Goal: Complete Application Form: Complete application form

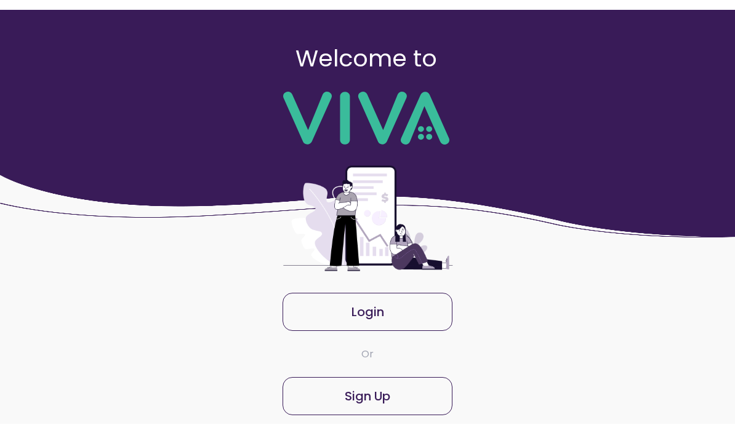
scroll to position [7, 0]
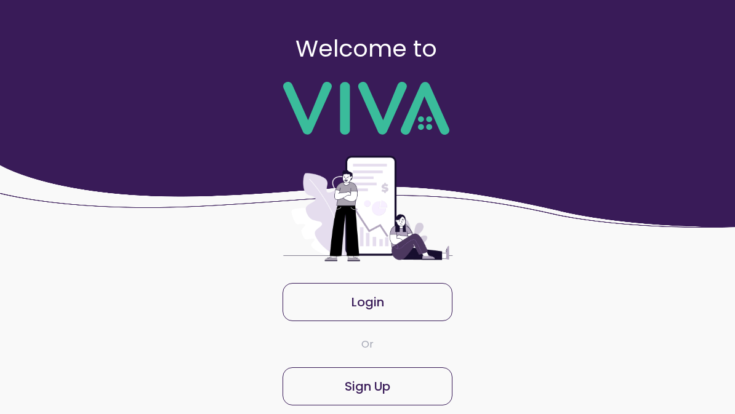
click at [0, 0] on slot "Sign Up" at bounding box center [0, 0] width 0 height 0
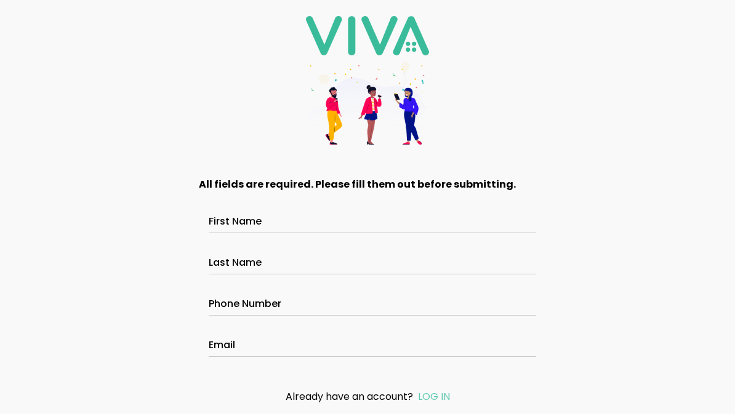
click at [243, 217] on div "First Name" at bounding box center [368, 215] width 318 height 34
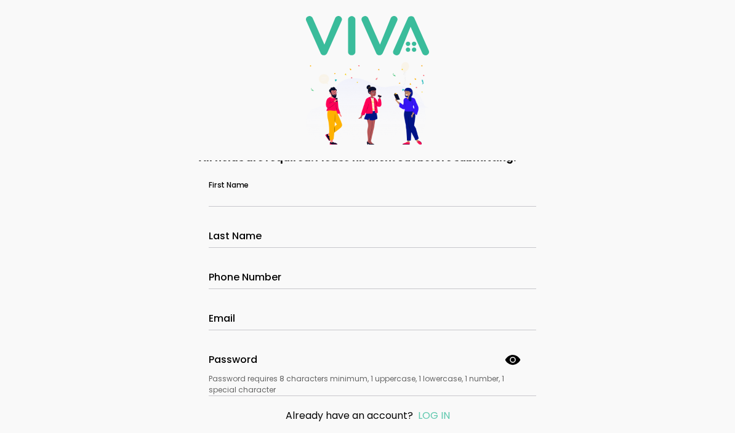
scroll to position [28, 0]
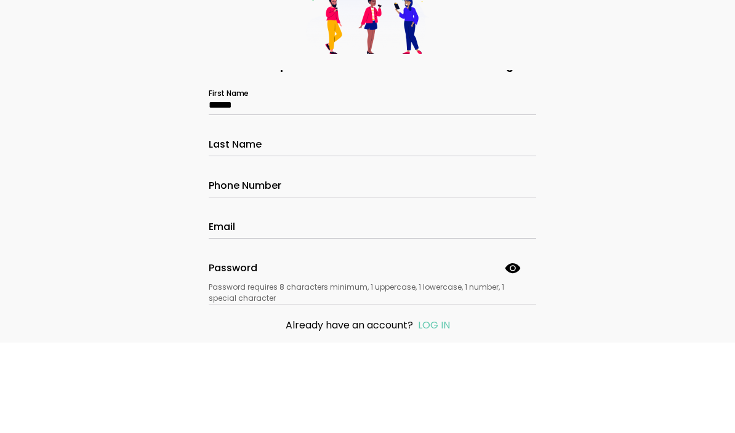
type input "******"
click at [225, 212] on label "Last Name" at bounding box center [368, 229] width 318 height 34
click at [225, 231] on input "Last Name" at bounding box center [368, 236] width 318 height 10
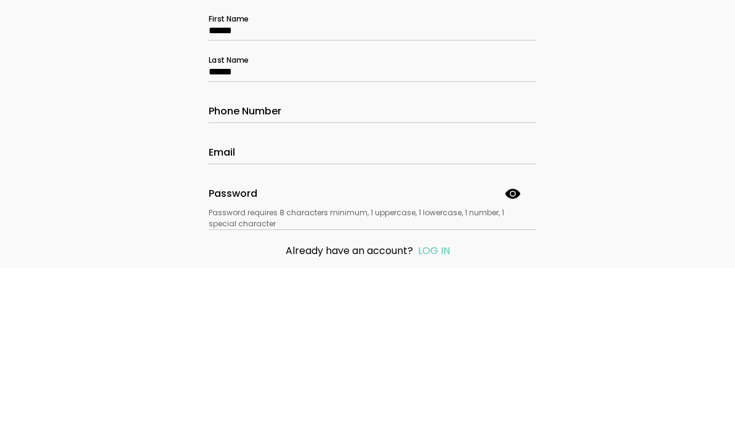
type input "******"
click at [236, 273] on input "Phone Number" at bounding box center [368, 278] width 318 height 10
type input "**********"
click at [221, 314] on input "Email" at bounding box center [368, 319] width 318 height 10
type input "**********"
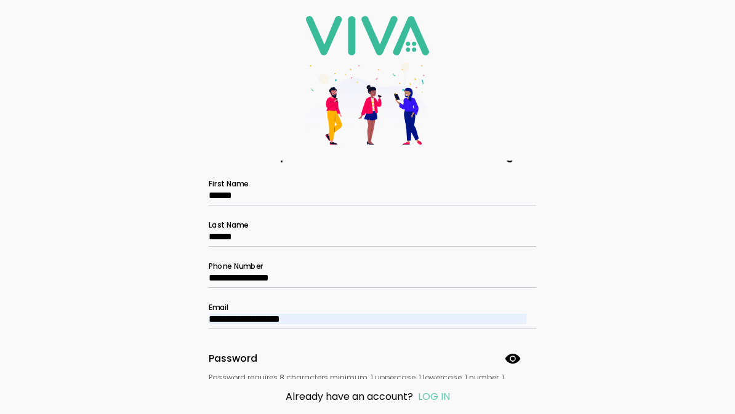
click at [219, 357] on div "Password Password requires 8 characters minimum, 1 uppercase, 1 lowercase, 1 nu…" at bounding box center [368, 364] width 318 height 59
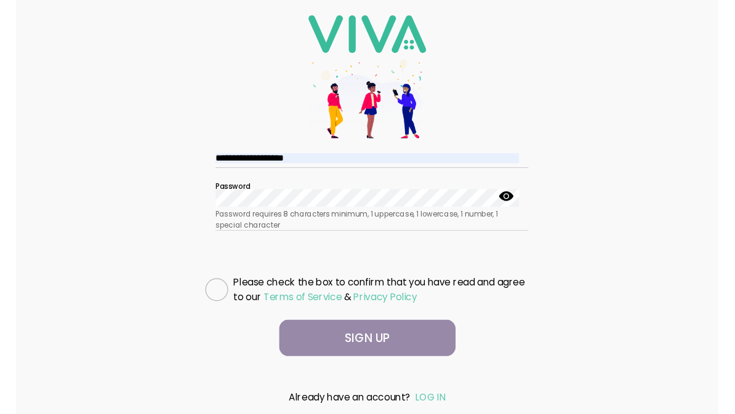
scroll to position [201, 0]
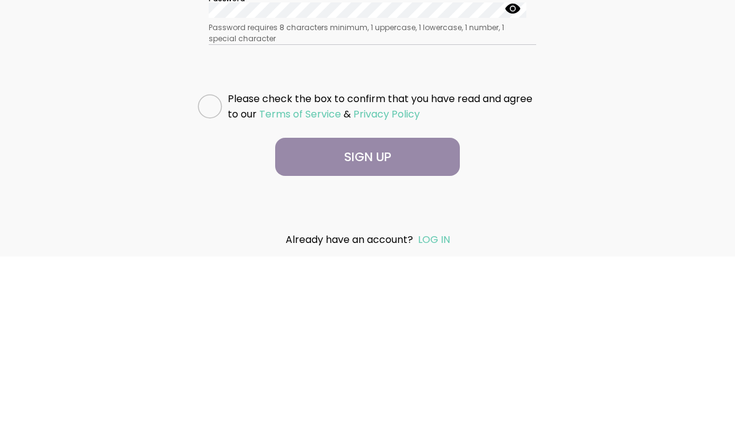
click at [214, 271] on icon at bounding box center [210, 283] width 24 height 24
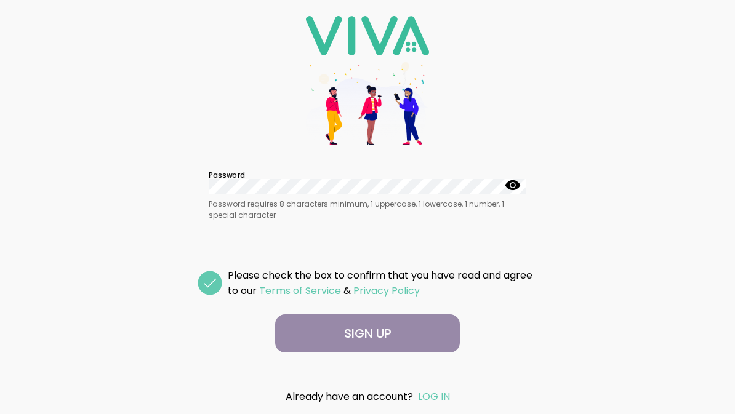
scroll to position [176, 0]
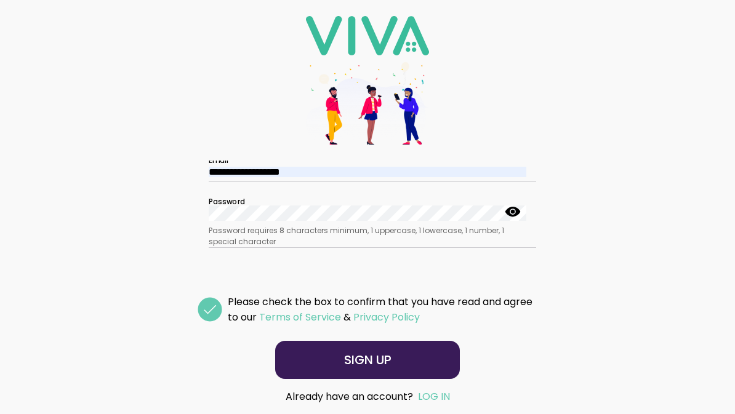
click at [0, 0] on slot "SIGN UP" at bounding box center [0, 0] width 0 height 0
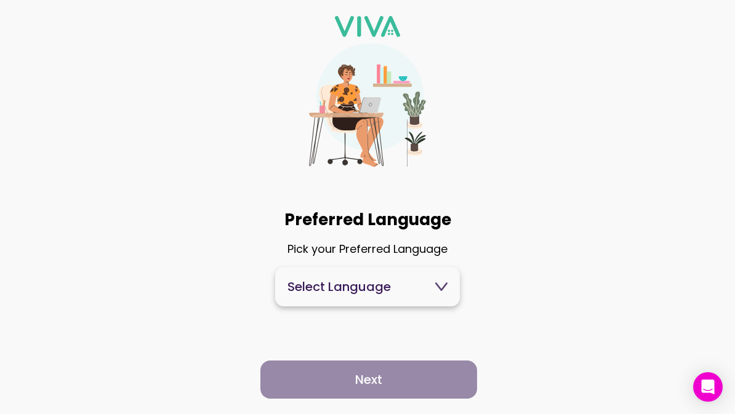
click at [439, 284] on icon at bounding box center [441, 287] width 12 height 12
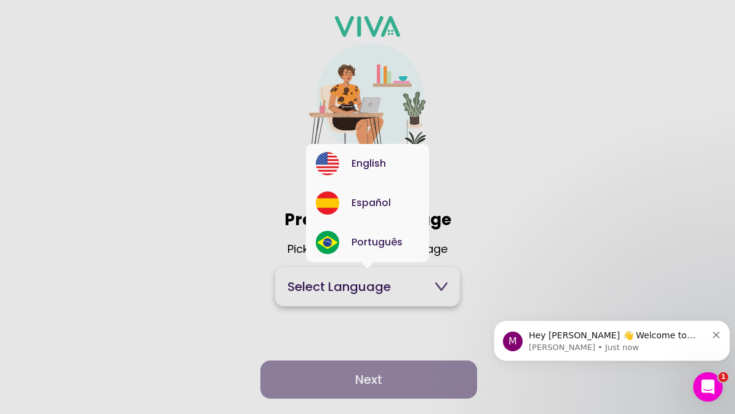
click at [334, 164] on img at bounding box center [327, 163] width 23 height 23
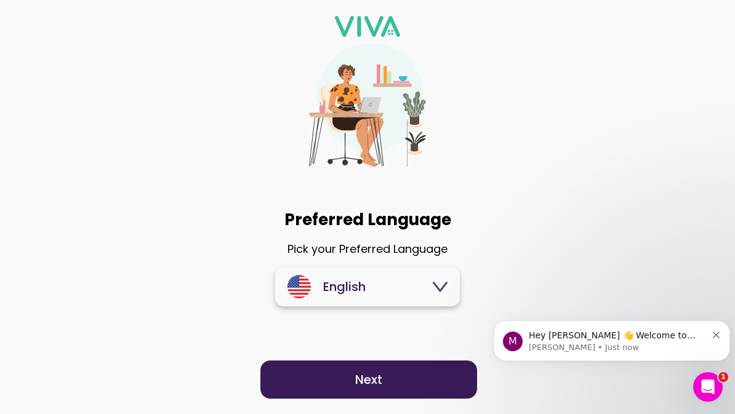
click at [344, 373] on button "Next" at bounding box center [368, 380] width 217 height 38
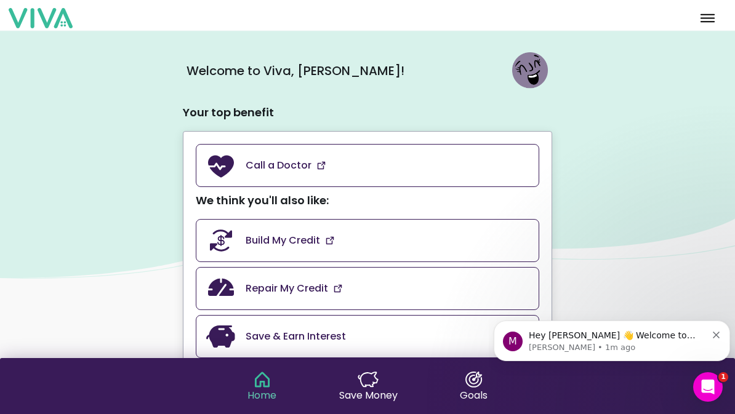
click at [323, 166] on img at bounding box center [321, 166] width 10 height 10
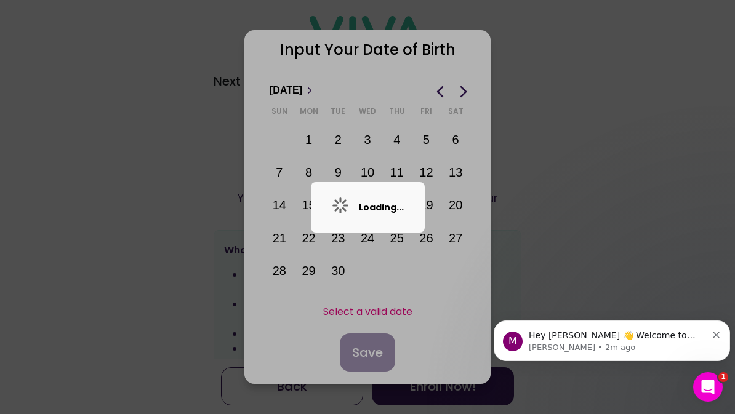
scroll to position [0, 215]
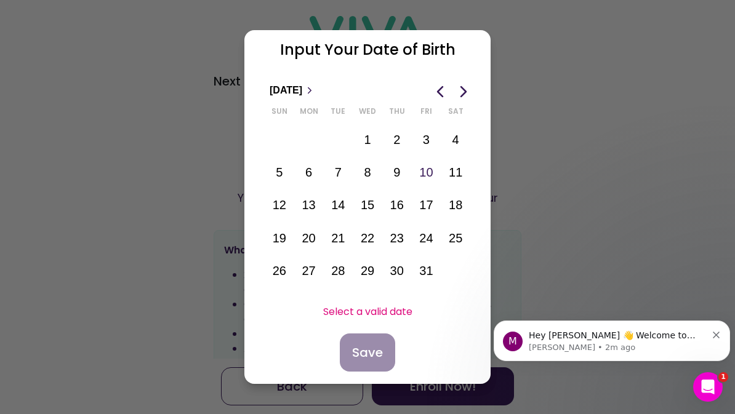
click at [463, 92] on span "Next month" at bounding box center [463, 91] width 17 height 17
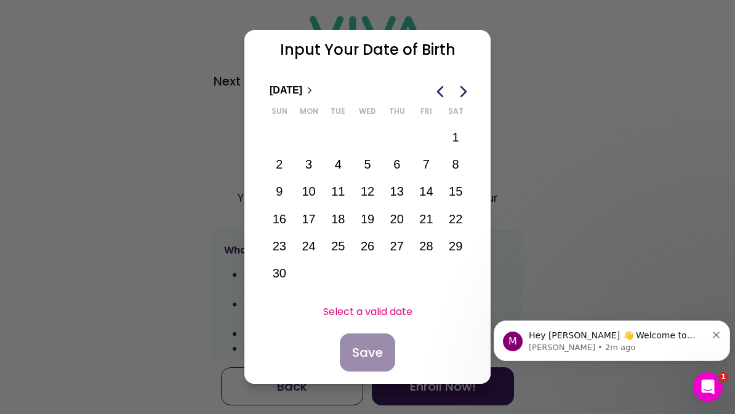
click at [465, 85] on span "Next month" at bounding box center [463, 91] width 17 height 17
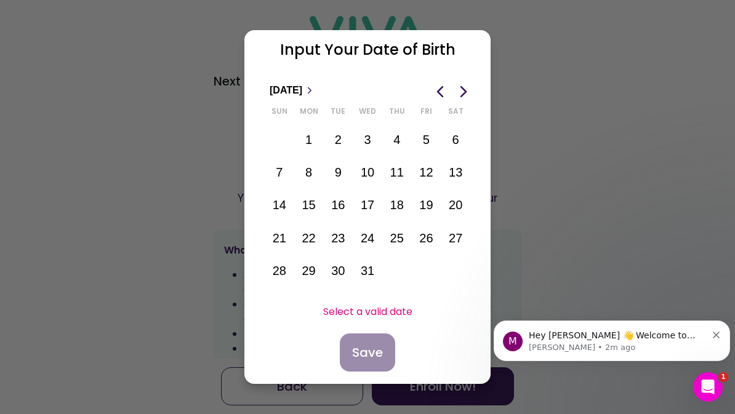
click at [465, 89] on span "Next month" at bounding box center [463, 91] width 17 height 17
click at [468, 88] on span "Next month" at bounding box center [463, 91] width 17 height 17
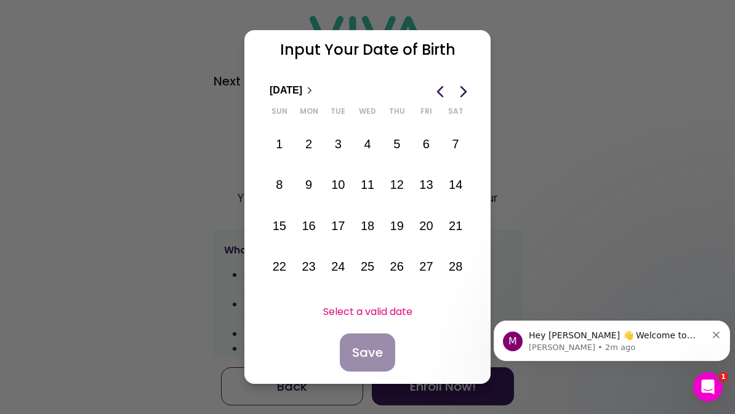
click at [468, 85] on span "Next month" at bounding box center [463, 91] width 17 height 17
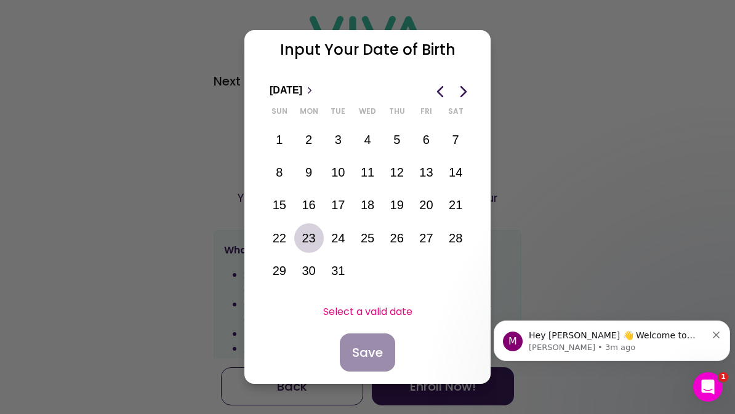
click at [307, 237] on button "23" at bounding box center [309, 238] width 25 height 25
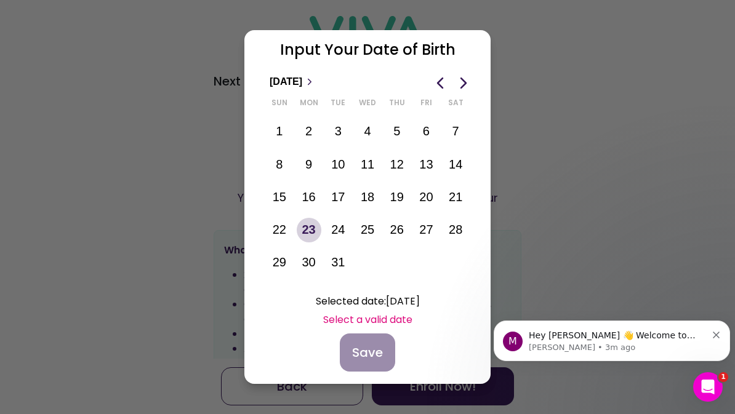
click at [438, 80] on span "Previous month" at bounding box center [440, 82] width 17 height 17
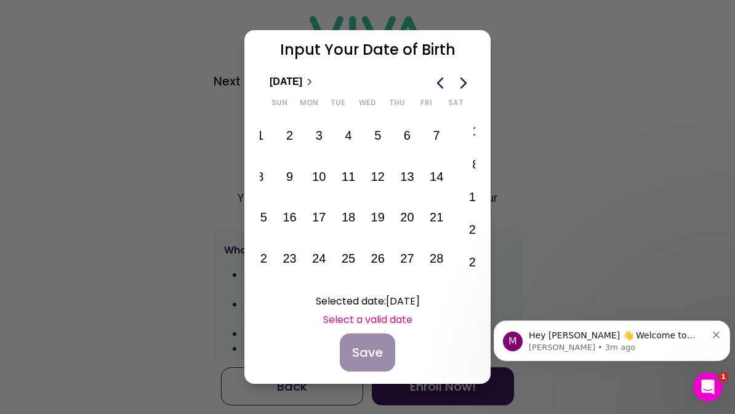
scroll to position [0, 0]
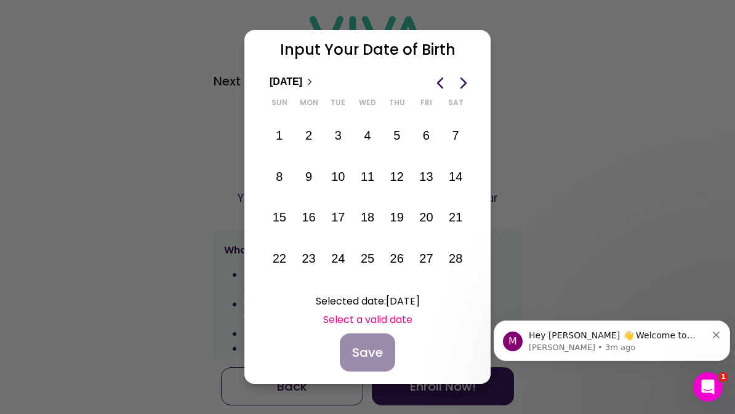
click at [432, 77] on span "Previous month" at bounding box center [440, 82] width 17 height 17
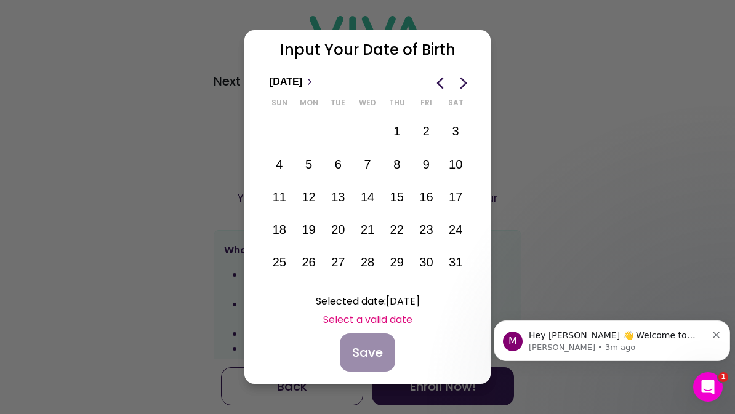
click at [443, 84] on span "Previous month" at bounding box center [440, 82] width 17 height 17
click at [446, 80] on span "Previous month" at bounding box center [440, 82] width 17 height 17
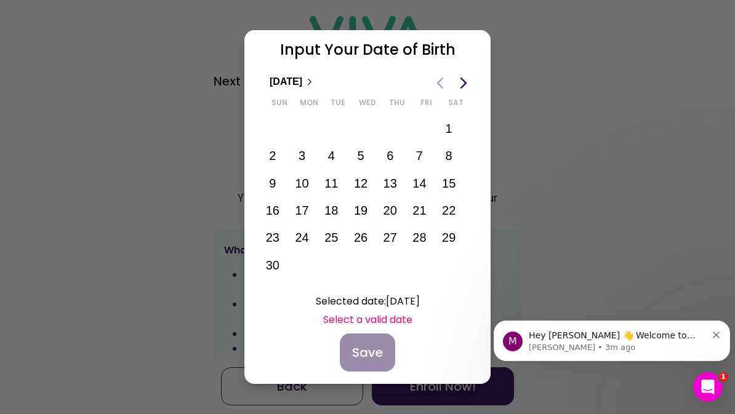
click at [441, 81] on span "Previous month" at bounding box center [440, 82] width 17 height 17
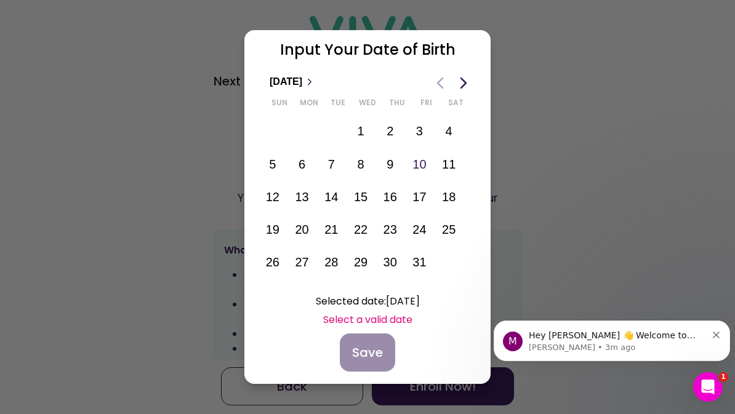
scroll to position [0, 215]
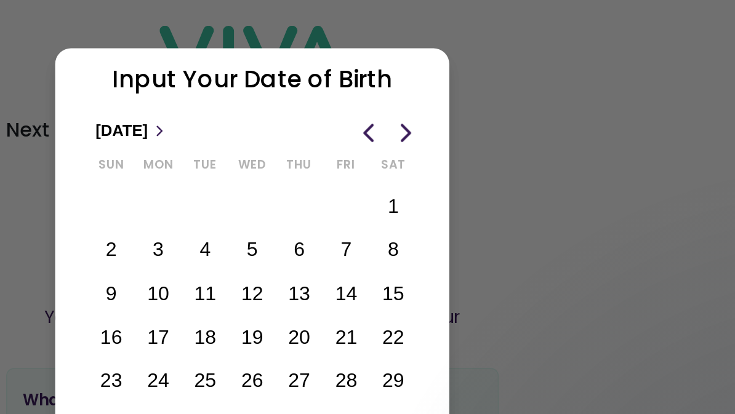
click at [432, 84] on span "Previous month" at bounding box center [440, 82] width 17 height 17
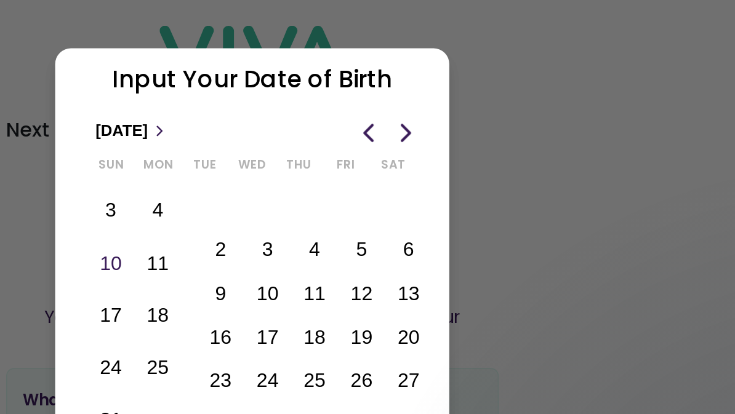
scroll to position [0, 0]
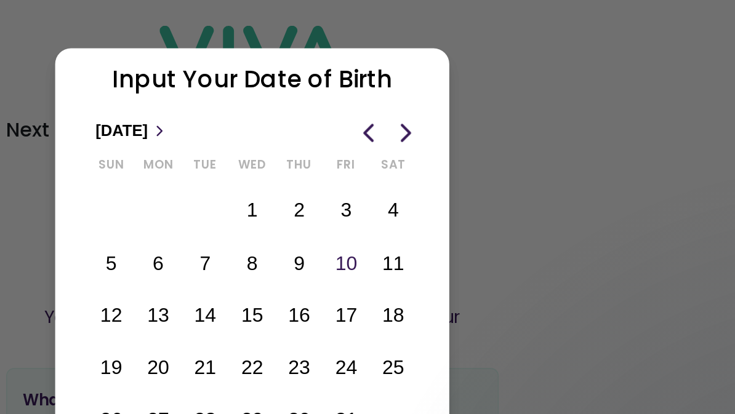
click at [432, 83] on span "Previous month" at bounding box center [440, 82] width 17 height 17
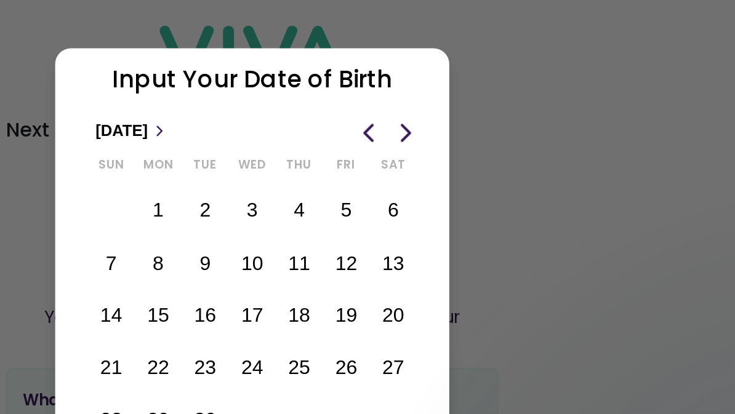
scroll to position [0, 215]
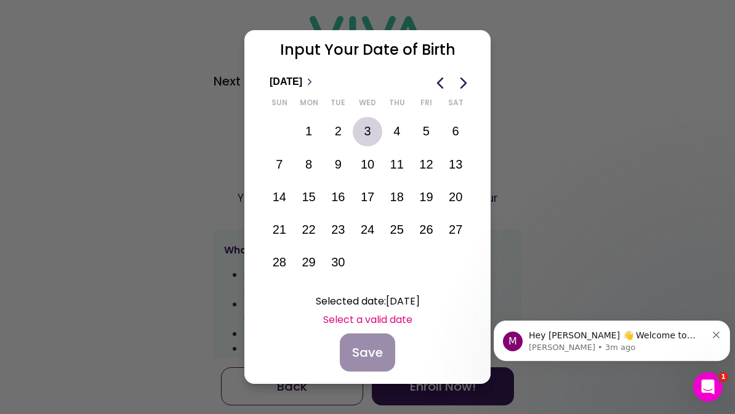
click at [371, 130] on button "3" at bounding box center [367, 131] width 25 height 25
click at [433, 303] on div "Input Your Date of Birth Selected date : [DATE] Select a valid date Save" at bounding box center [367, 207] width 246 height 354
click at [0, 0] on slot "Selected date : [DATE]" at bounding box center [0, 0] width 0 height 0
click at [443, 80] on span "Previous month" at bounding box center [440, 82] width 17 height 17
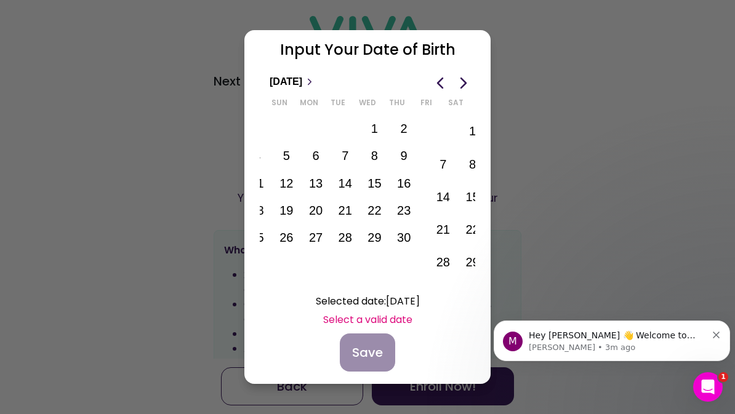
scroll to position [0, 0]
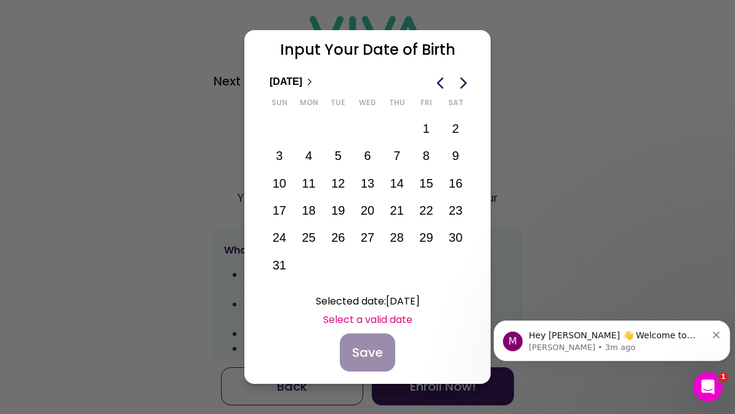
click at [440, 78] on span "Previous month" at bounding box center [440, 82] width 17 height 17
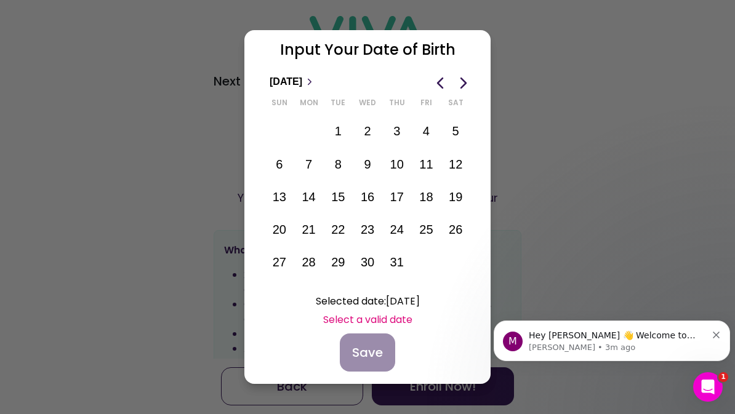
click at [446, 79] on span "Previous month" at bounding box center [440, 82] width 17 height 17
click at [441, 74] on span "Previous month" at bounding box center [440, 82] width 17 height 17
click at [443, 82] on span "Previous month" at bounding box center [440, 82] width 17 height 17
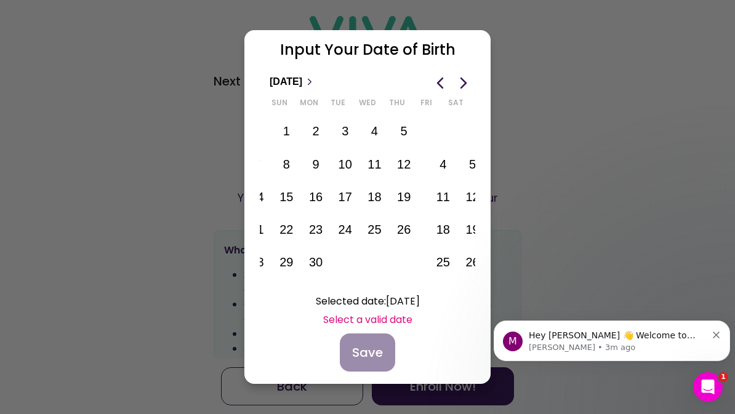
scroll to position [0, 0]
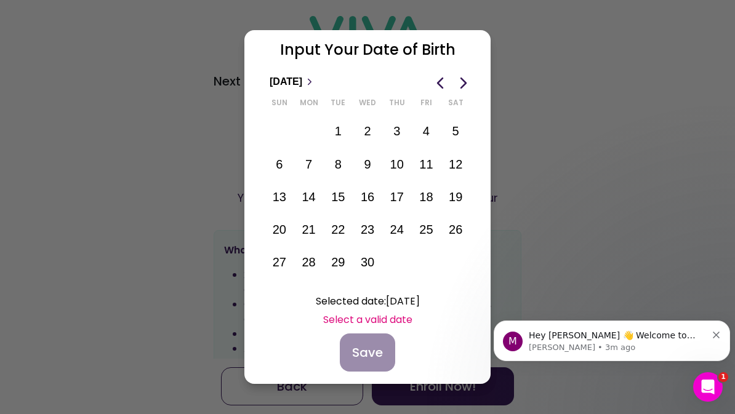
click at [444, 80] on span "Previous month" at bounding box center [440, 82] width 17 height 17
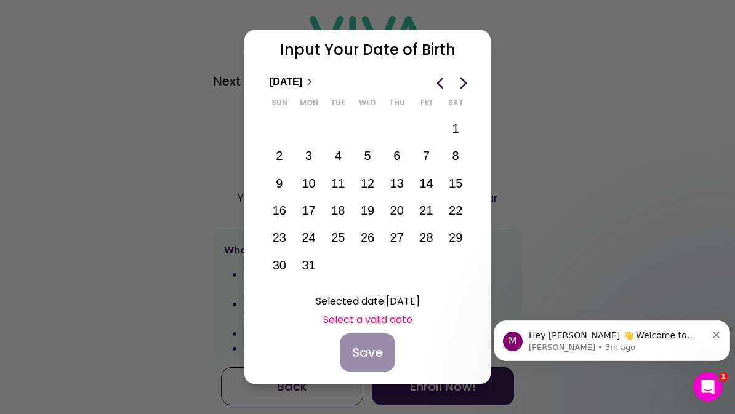
click at [440, 78] on span "Previous month" at bounding box center [440, 82] width 17 height 17
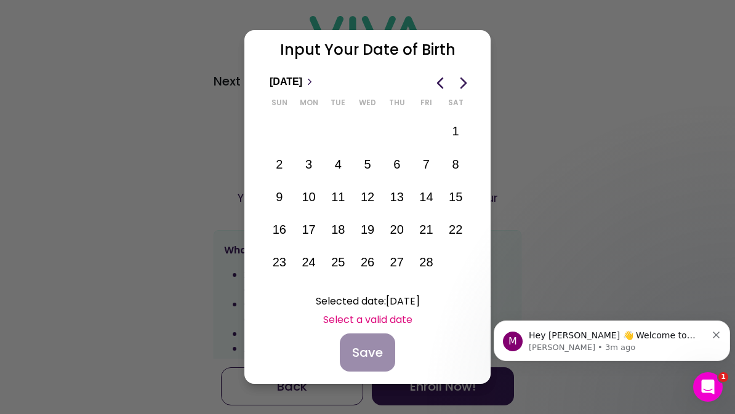
click at [439, 81] on span "Previous month" at bounding box center [440, 82] width 17 height 17
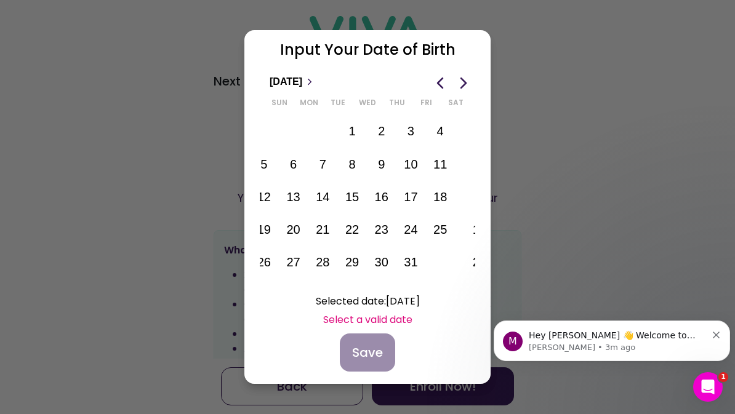
click at [441, 77] on span "Previous month" at bounding box center [440, 82] width 17 height 17
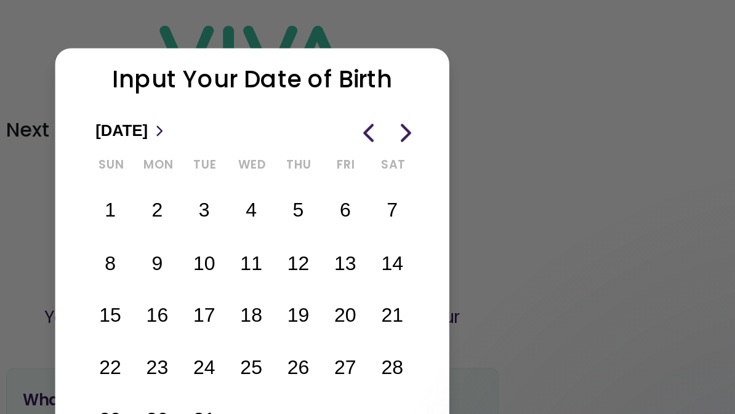
scroll to position [0, 215]
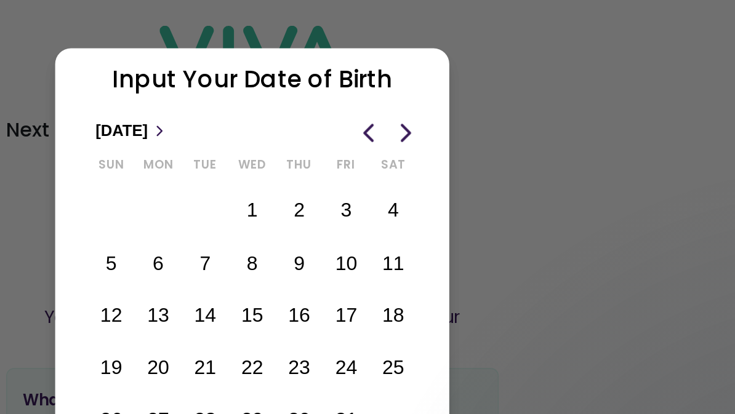
click at [432, 83] on span "Previous month" at bounding box center [440, 82] width 17 height 17
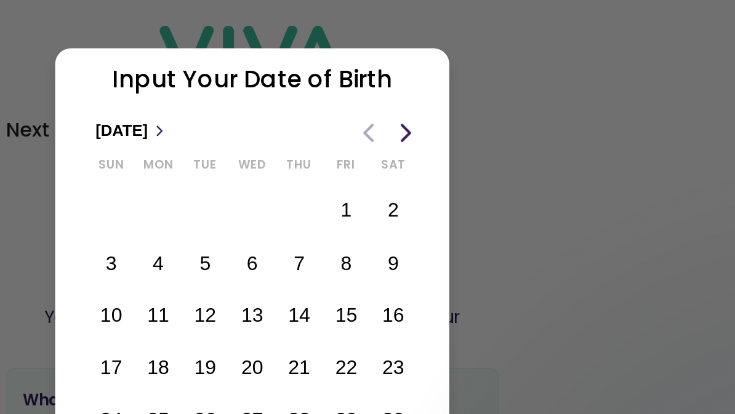
scroll to position [0, 0]
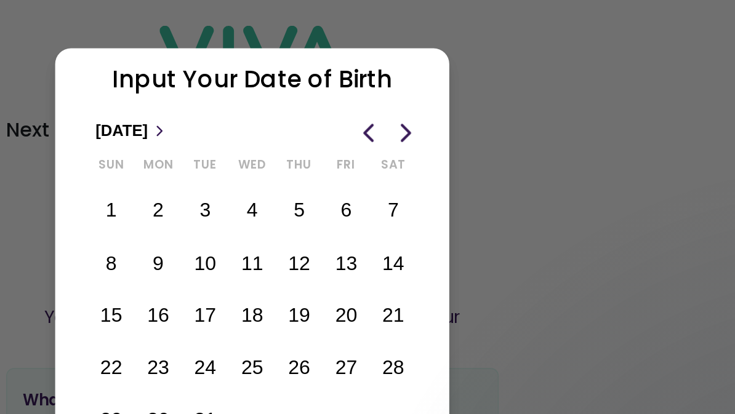
click at [432, 81] on span "Previous month" at bounding box center [440, 82] width 17 height 17
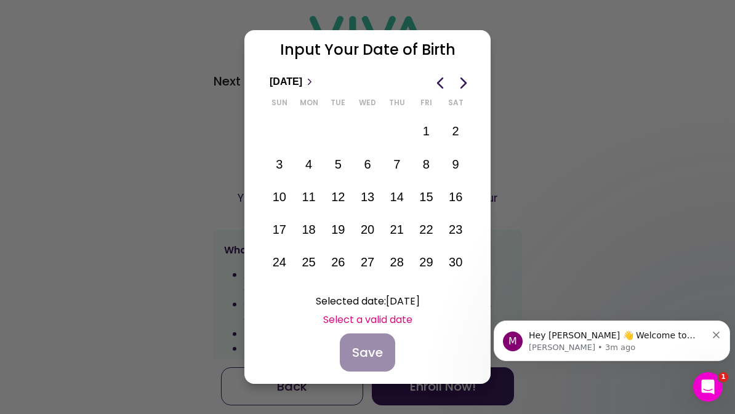
click at [371, 114] on div "1 2 3 4 5 6 7 8 9 10 11 12 13 14 15 16 17 18 19 20 21 22 23 24 25 26 27 28 29 30" at bounding box center [367, 197] width 215 height 174
click at [427, 80] on div "[DATE]" at bounding box center [367, 81] width 215 height 27
click at [442, 77] on span "Previous month" at bounding box center [440, 82] width 17 height 17
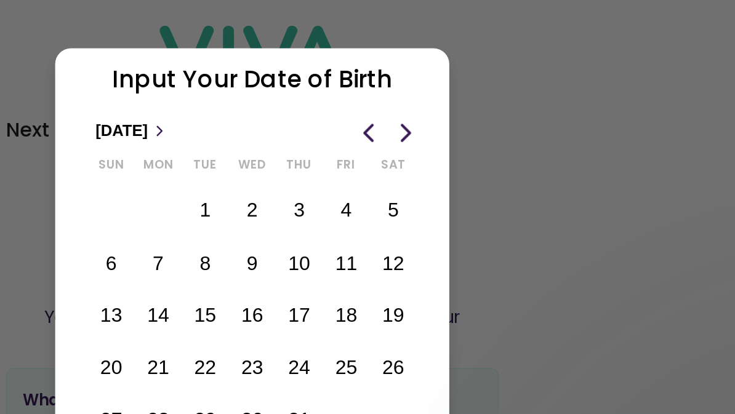
click at [432, 84] on span "Previous month" at bounding box center [440, 82] width 17 height 17
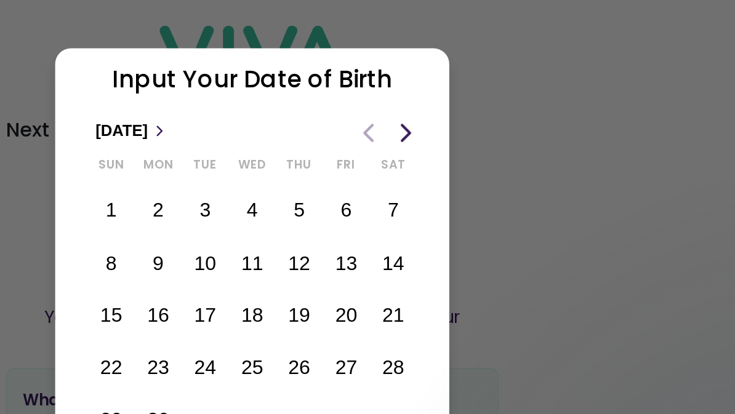
click at [432, 82] on span "Previous month" at bounding box center [440, 82] width 17 height 17
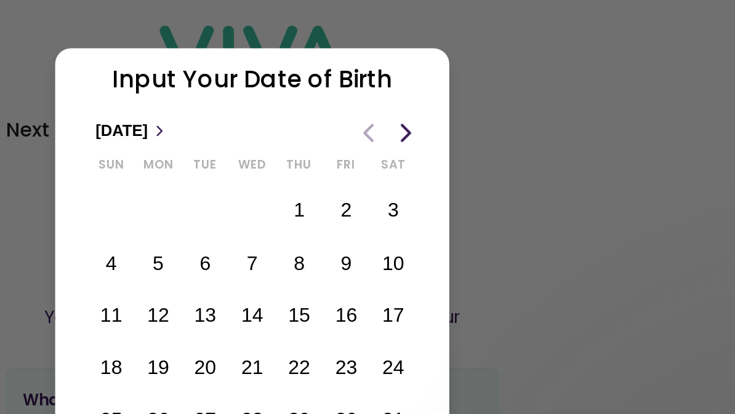
click at [432, 81] on span "Previous month" at bounding box center [440, 82] width 17 height 17
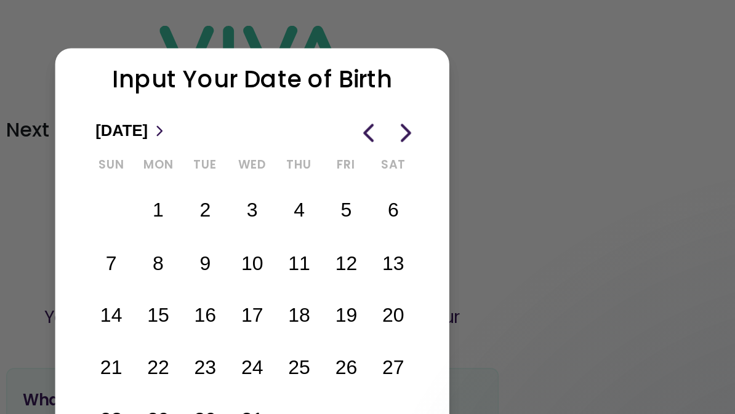
click at [432, 81] on span "Previous month" at bounding box center [440, 82] width 17 height 17
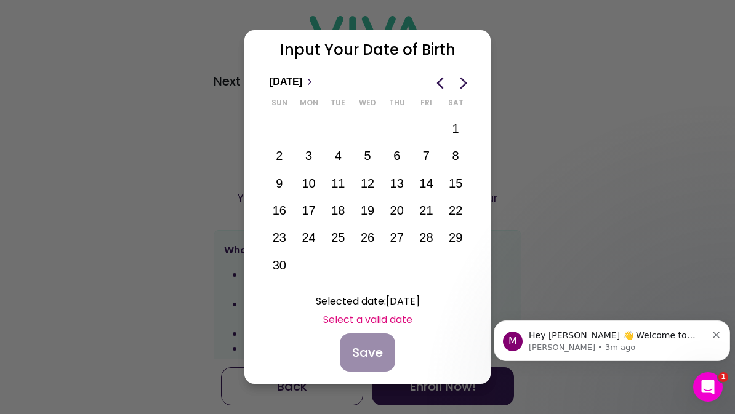
click at [369, 127] on div at bounding box center [368, 129] width 30 height 15
click at [429, 79] on button "Previous month" at bounding box center [439, 83] width 23 height 20
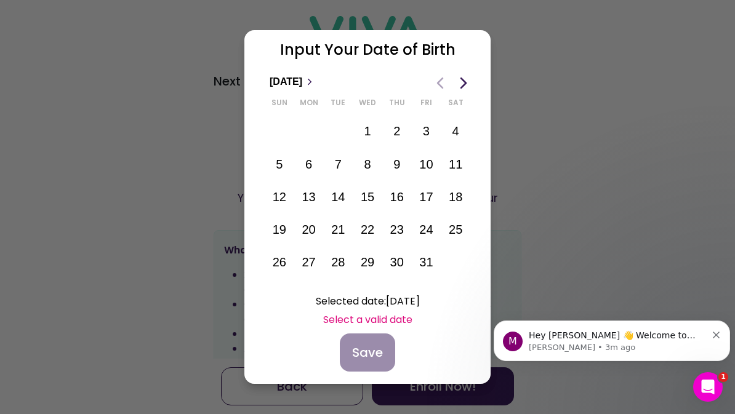
click at [430, 81] on button "Previous month" at bounding box center [439, 83] width 23 height 20
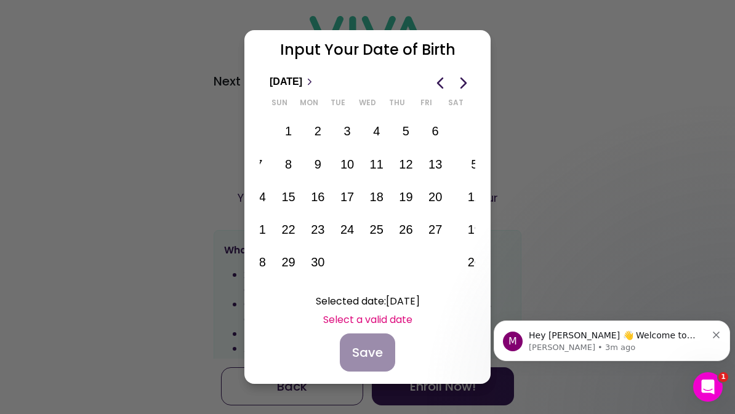
click at [437, 78] on span "Previous month" at bounding box center [440, 82] width 17 height 17
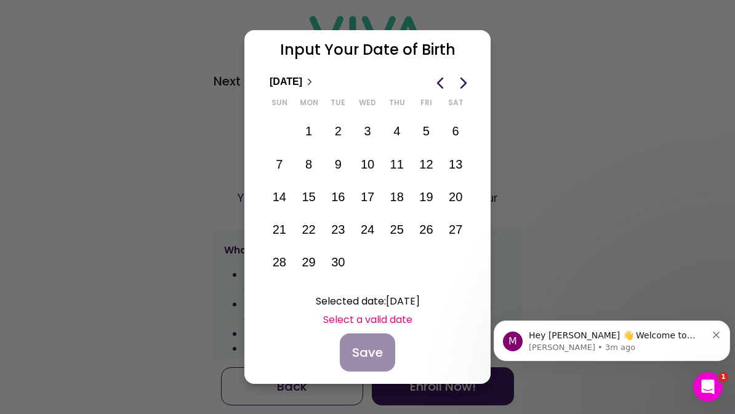
click at [373, 118] on div "1 2 3 4 5 6 7 8 9 10 11 12 13 14 15 16 17 18 19 20 21 22 23 24 25 26 27 28 29 30" at bounding box center [367, 197] width 215 height 174
click at [433, 79] on span "Previous month" at bounding box center [440, 82] width 17 height 17
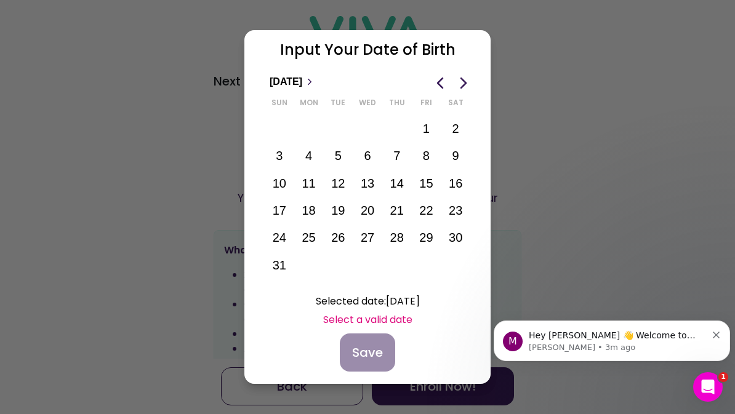
click at [437, 82] on span "Previous month" at bounding box center [440, 82] width 17 height 17
click at [0, 0] on slot "Select a valid date" at bounding box center [0, 0] width 0 height 0
click at [329, 312] on ion-text "Select a valid date" at bounding box center [367, 319] width 89 height 15
click at [441, 84] on span "Previous month" at bounding box center [440, 82] width 17 height 17
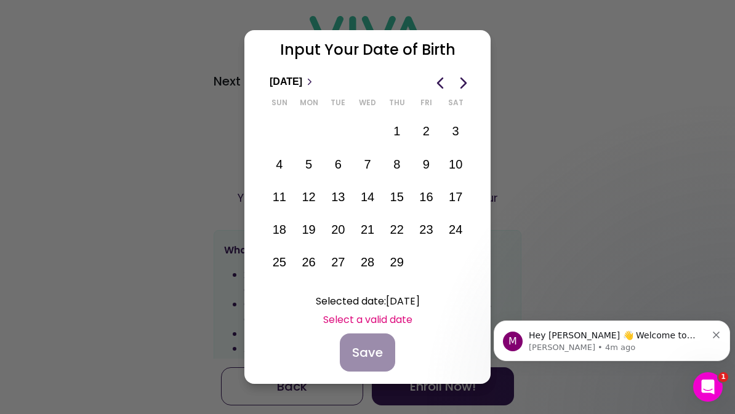
click at [438, 78] on span "Previous month" at bounding box center [440, 82] width 17 height 17
click at [436, 75] on span "Previous month" at bounding box center [440, 82] width 17 height 17
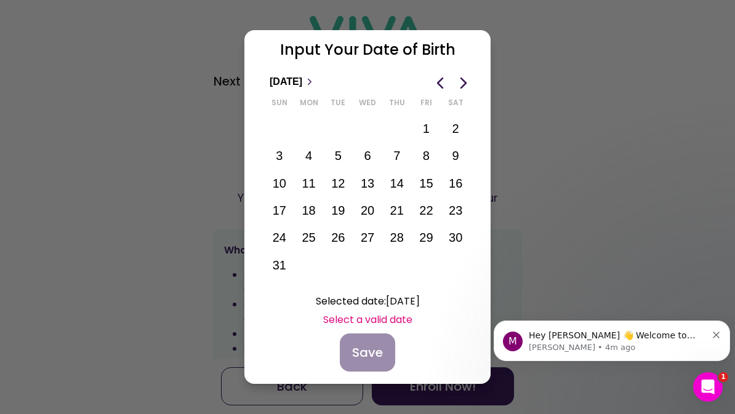
click at [441, 78] on span "Previous month" at bounding box center [440, 82] width 17 height 17
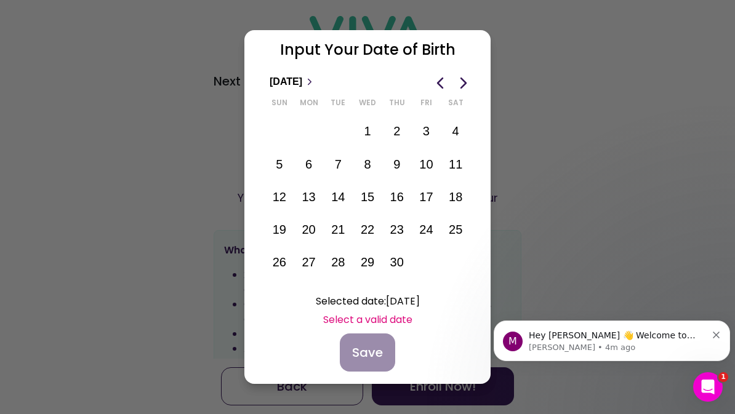
click at [444, 78] on span "Previous month" at bounding box center [440, 82] width 17 height 17
click at [437, 77] on span "Previous month" at bounding box center [440, 82] width 17 height 17
click at [436, 77] on span "Previous month" at bounding box center [440, 82] width 17 height 17
click at [440, 80] on span "Previous month" at bounding box center [440, 82] width 17 height 17
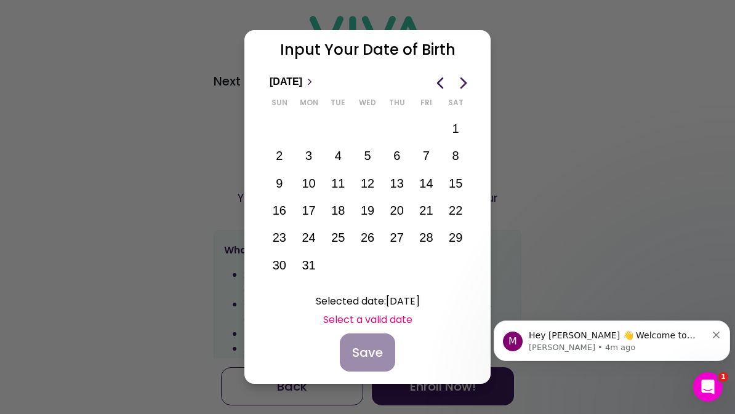
click at [435, 84] on span "Previous month" at bounding box center [440, 82] width 17 height 17
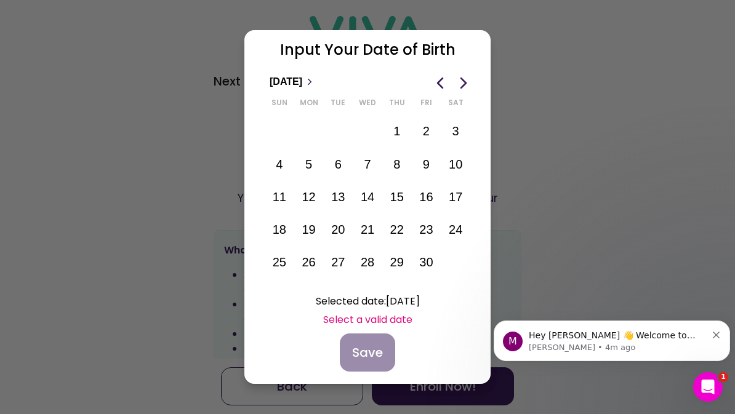
click at [443, 78] on span "Previous month" at bounding box center [440, 82] width 17 height 17
click at [441, 83] on span "Previous month" at bounding box center [440, 82] width 17 height 17
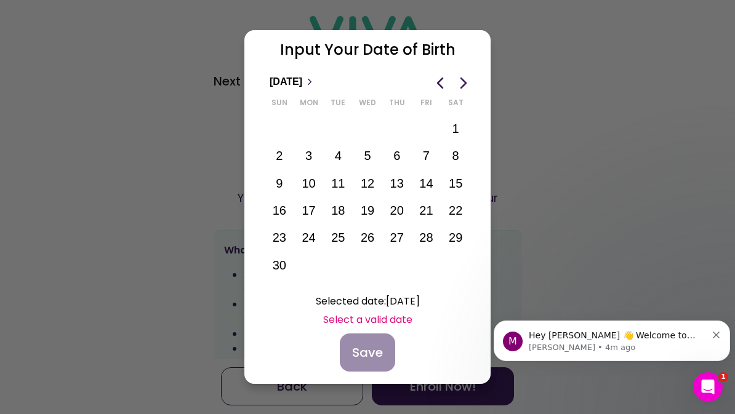
click at [443, 78] on span "Previous month" at bounding box center [440, 82] width 17 height 17
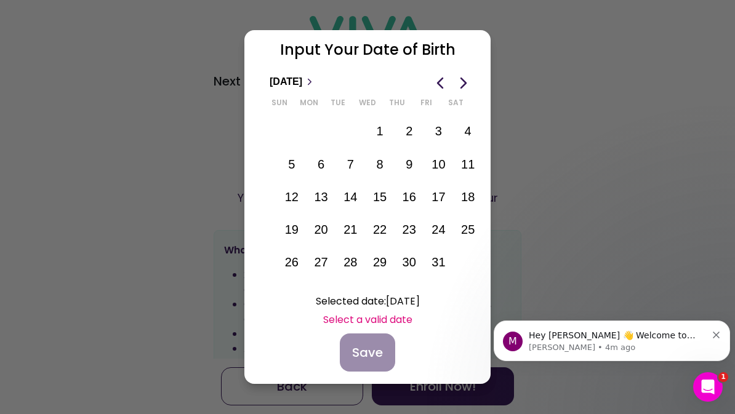
click at [443, 76] on span "Previous month" at bounding box center [440, 82] width 17 height 17
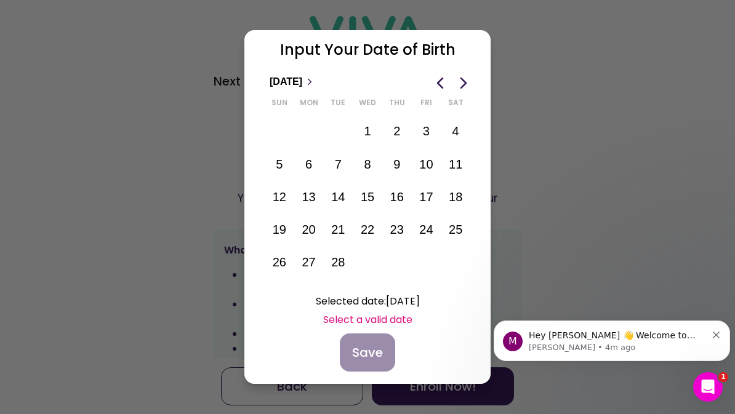
click at [441, 82] on span "Previous month" at bounding box center [440, 82] width 17 height 17
click at [443, 79] on span "Previous month" at bounding box center [440, 82] width 17 height 17
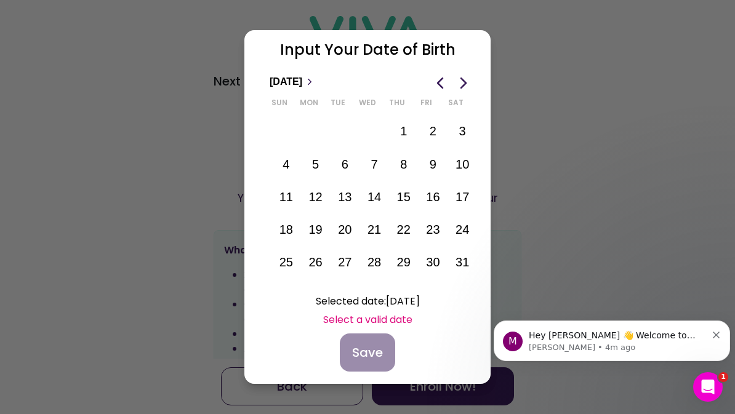
click at [444, 78] on span "Previous month" at bounding box center [440, 82] width 17 height 17
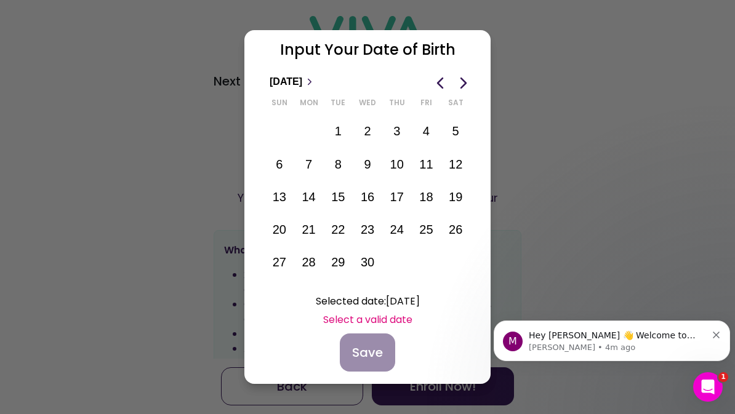
click at [444, 81] on span "Previous month" at bounding box center [440, 82] width 17 height 17
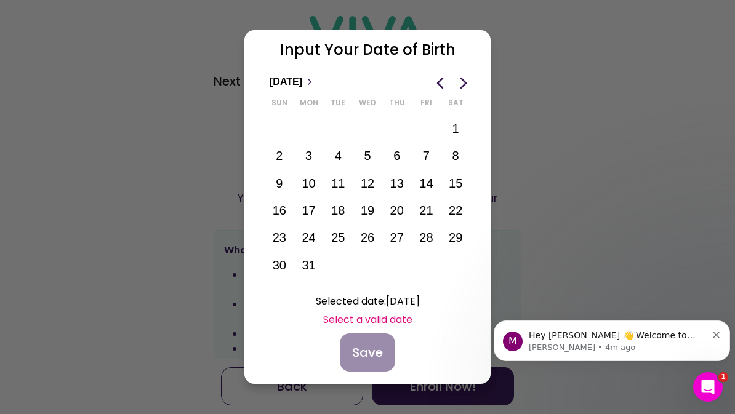
click at [442, 81] on span "Previous month" at bounding box center [440, 82] width 17 height 17
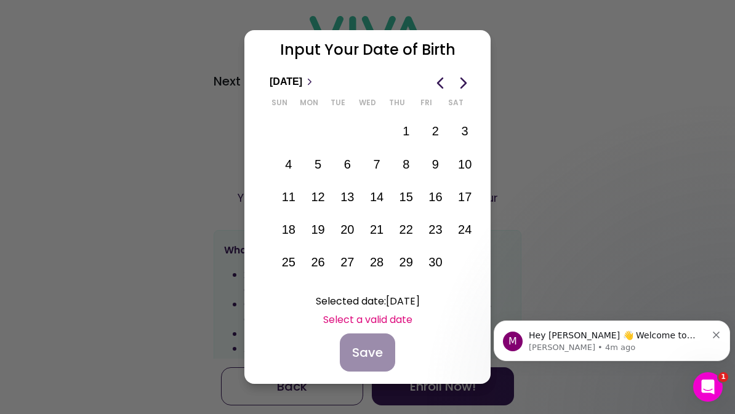
click at [441, 77] on span "Previous month" at bounding box center [440, 82] width 17 height 17
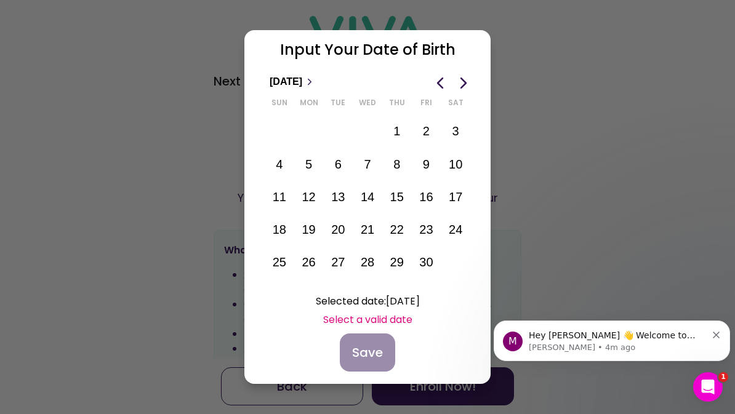
click at [439, 79] on span "Previous month" at bounding box center [440, 82] width 17 height 17
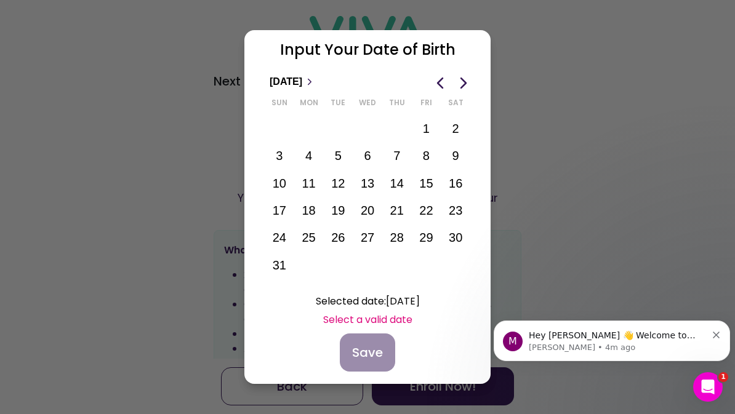
click at [443, 81] on span "Previous month" at bounding box center [440, 82] width 17 height 17
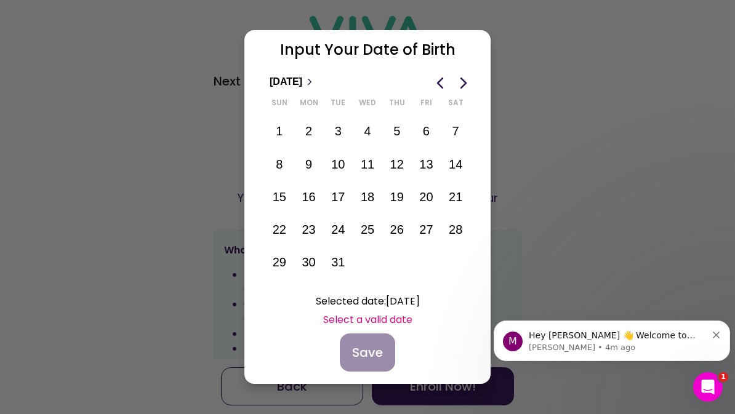
click at [434, 81] on span "Previous month" at bounding box center [440, 82] width 17 height 17
click at [444, 77] on span "Previous month" at bounding box center [440, 82] width 17 height 17
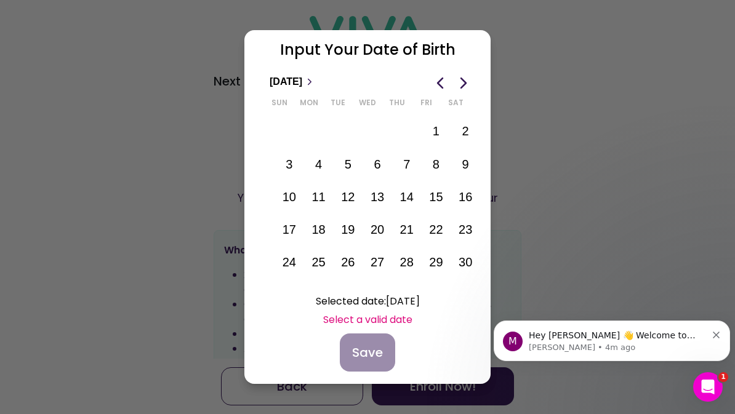
click at [436, 76] on span "Previous month" at bounding box center [440, 82] width 17 height 17
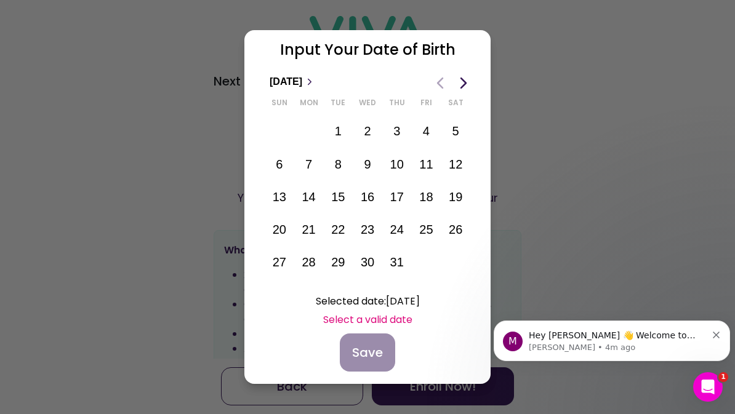
click at [444, 74] on span "Previous month" at bounding box center [440, 82] width 17 height 17
click at [446, 75] on span "Previous month" at bounding box center [440, 82] width 17 height 17
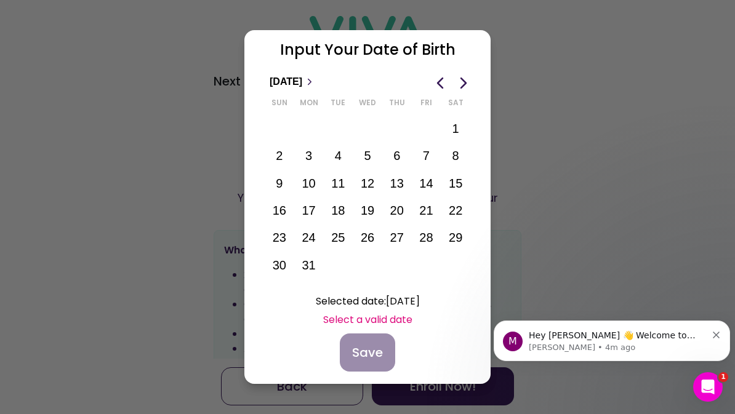
click at [441, 77] on span "Previous month" at bounding box center [440, 82] width 17 height 17
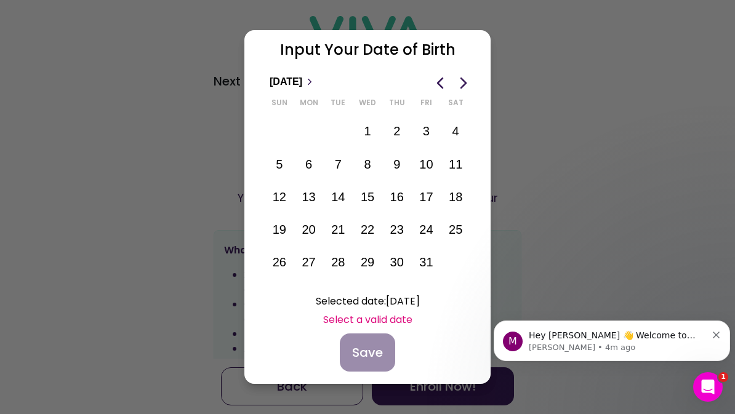
click at [438, 82] on span "Previous month" at bounding box center [440, 82] width 17 height 17
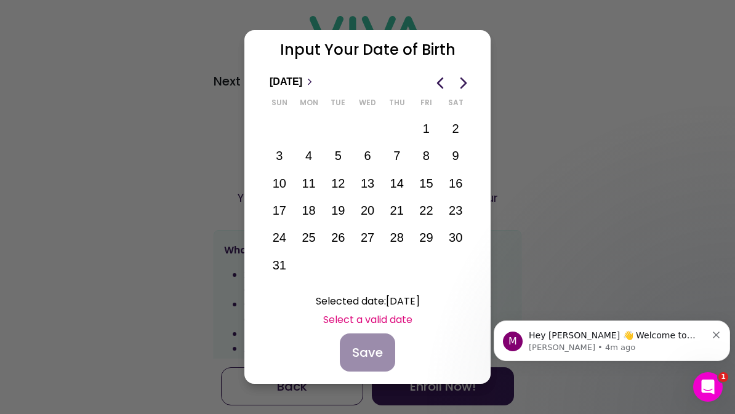
click at [439, 79] on span "Previous month" at bounding box center [440, 82] width 17 height 17
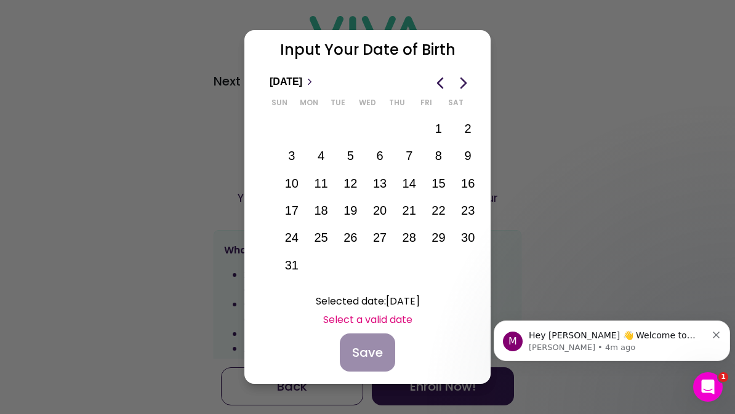
click at [439, 79] on span "Previous month" at bounding box center [440, 82] width 17 height 17
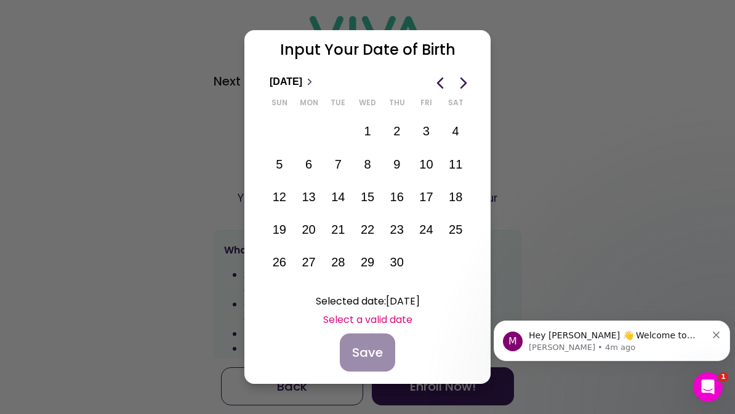
click at [441, 78] on span "Previous month" at bounding box center [440, 82] width 17 height 17
click at [444, 79] on span "Previous month" at bounding box center [440, 82] width 17 height 17
click at [440, 81] on span "Previous month" at bounding box center [440, 82] width 17 height 17
click at [445, 79] on span "Previous month" at bounding box center [440, 82] width 17 height 17
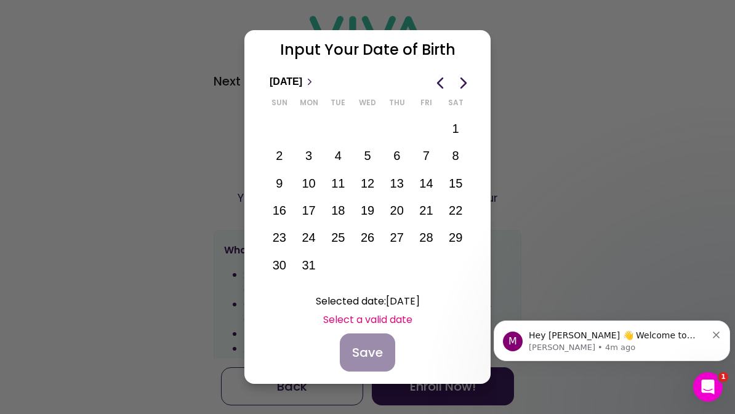
click at [448, 79] on span "Previous month" at bounding box center [440, 82] width 17 height 17
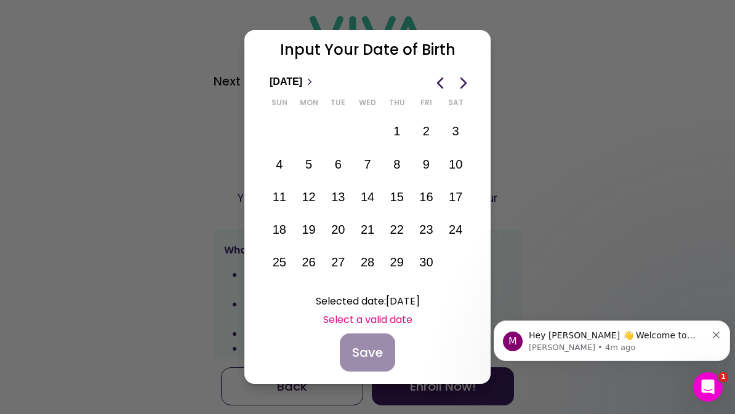
click at [446, 76] on span "Previous month" at bounding box center [440, 82] width 17 height 17
click at [439, 81] on span "Previous month" at bounding box center [440, 82] width 17 height 17
click at [442, 80] on span "Previous month" at bounding box center [440, 82] width 17 height 17
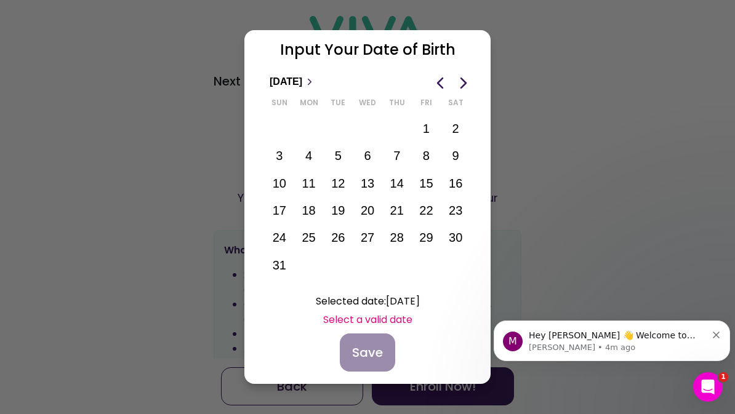
click at [440, 80] on span "Previous month" at bounding box center [440, 82] width 17 height 17
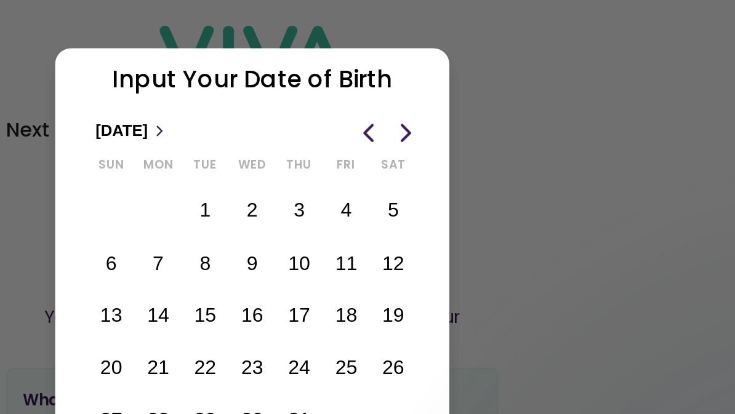
click at [432, 84] on span "Previous month" at bounding box center [440, 82] width 17 height 17
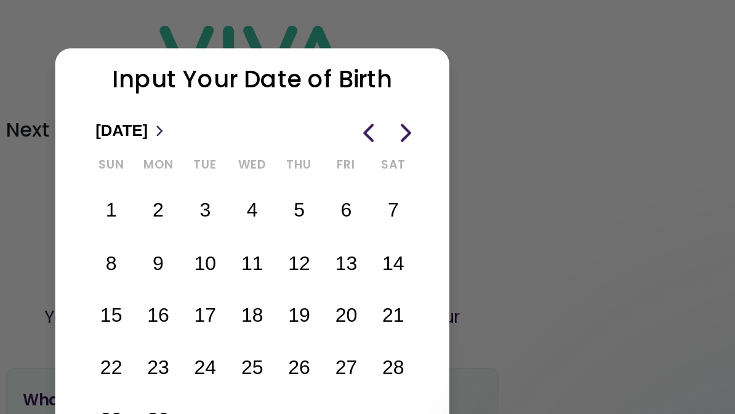
click at [432, 87] on span "Previous month" at bounding box center [440, 82] width 17 height 17
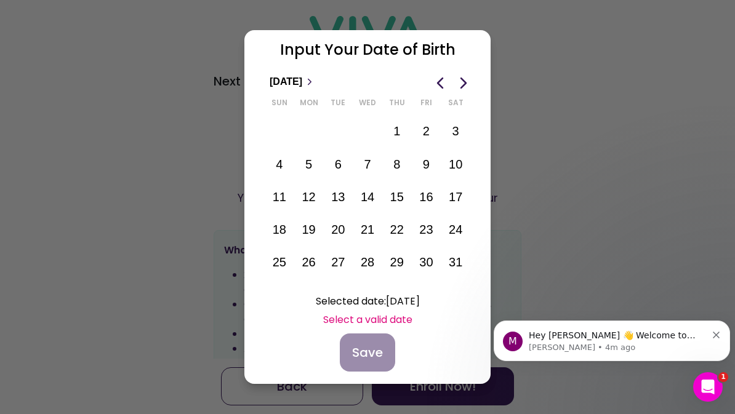
click at [441, 79] on span "Previous month" at bounding box center [440, 82] width 17 height 17
click at [441, 80] on span "Previous month" at bounding box center [440, 82] width 17 height 17
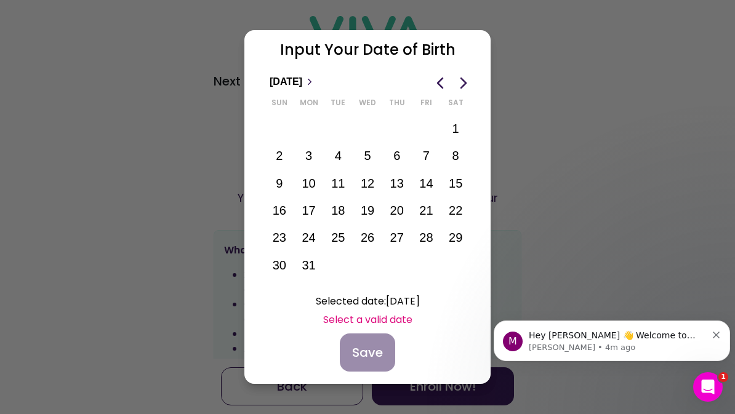
click at [442, 78] on span "Previous month" at bounding box center [440, 82] width 17 height 17
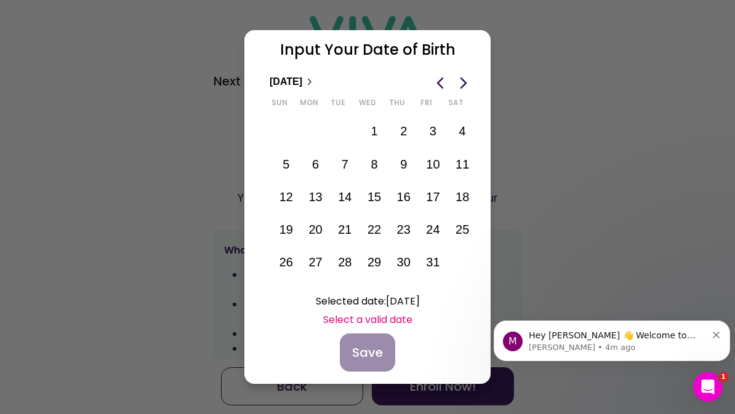
click at [447, 74] on span "Previous month" at bounding box center [440, 82] width 17 height 17
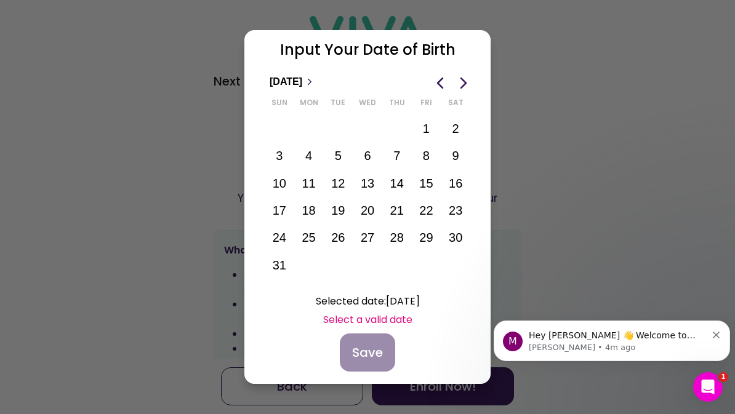
click at [443, 76] on span "Previous month" at bounding box center [440, 82] width 17 height 17
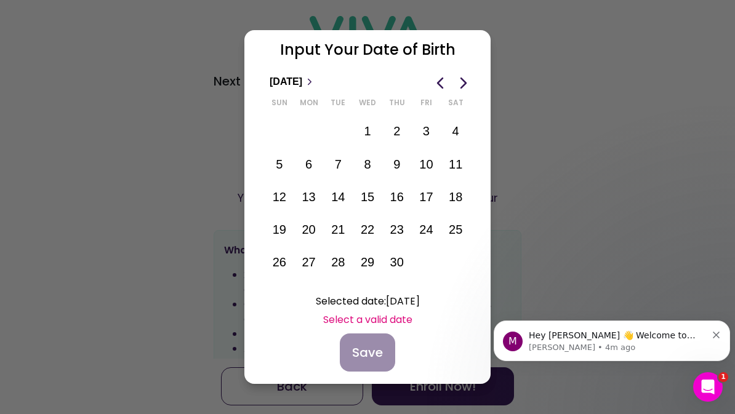
click at [441, 76] on span "Previous month" at bounding box center [440, 82] width 17 height 17
click at [438, 78] on span "Previous month" at bounding box center [440, 82] width 17 height 17
click at [442, 78] on span "Previous month" at bounding box center [440, 82] width 17 height 17
click at [438, 78] on span "Previous month" at bounding box center [440, 82] width 17 height 17
click at [438, 79] on span "Previous month" at bounding box center [440, 82] width 17 height 17
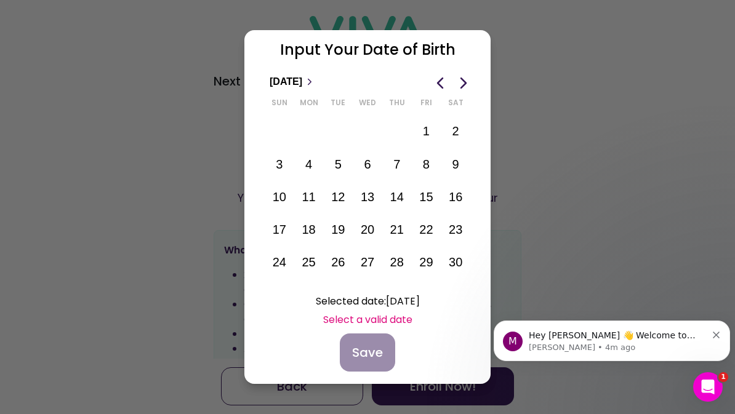
click at [441, 84] on span "Previous month" at bounding box center [440, 82] width 17 height 17
click at [443, 84] on span "Previous month" at bounding box center [440, 82] width 17 height 17
click at [446, 81] on span "Previous month" at bounding box center [440, 82] width 17 height 17
click at [439, 84] on span "Previous month" at bounding box center [440, 82] width 17 height 17
click at [445, 79] on span "Previous month" at bounding box center [440, 82] width 17 height 17
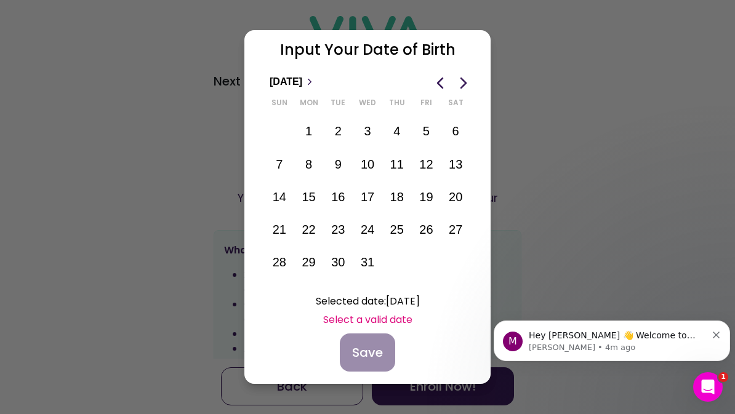
click at [443, 79] on span "Previous month" at bounding box center [440, 82] width 17 height 17
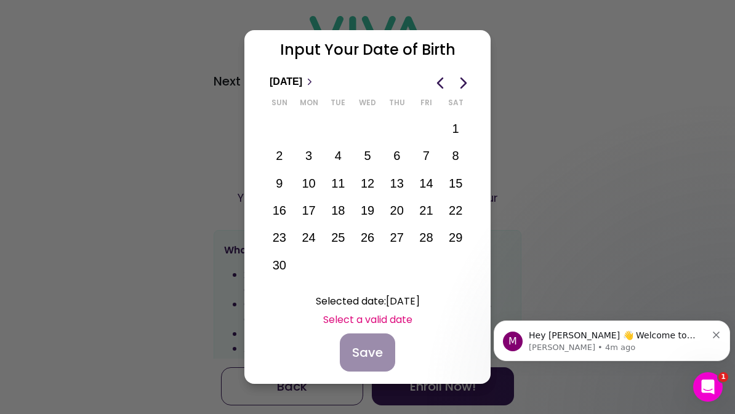
click at [443, 81] on span "Previous month" at bounding box center [440, 82] width 17 height 17
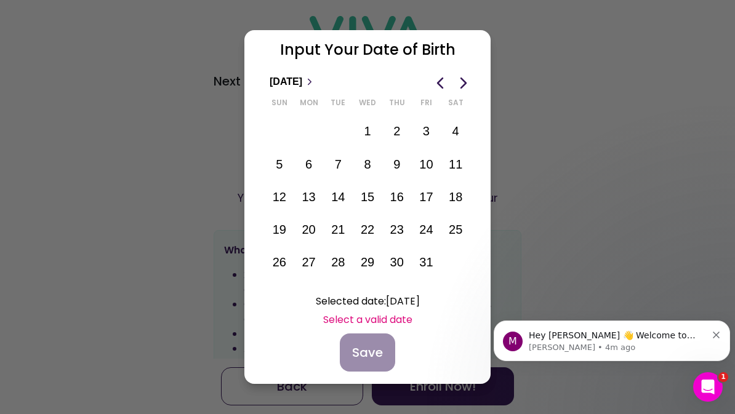
click at [451, 76] on button "Previous month" at bounding box center [439, 83] width 23 height 20
click at [445, 79] on span "Previous month" at bounding box center [440, 82] width 17 height 17
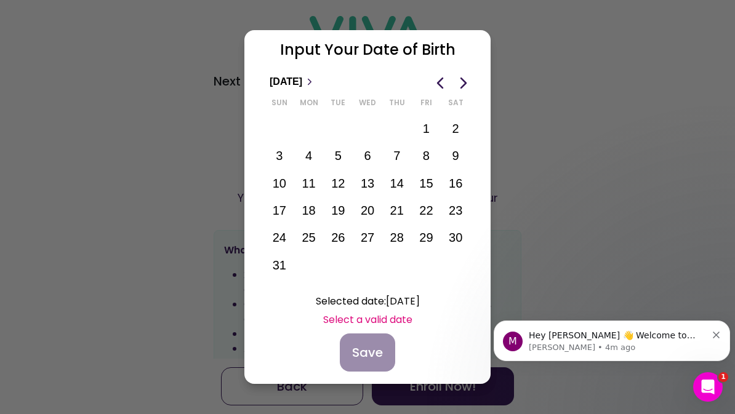
click at [441, 79] on span "Previous month" at bounding box center [440, 82] width 17 height 17
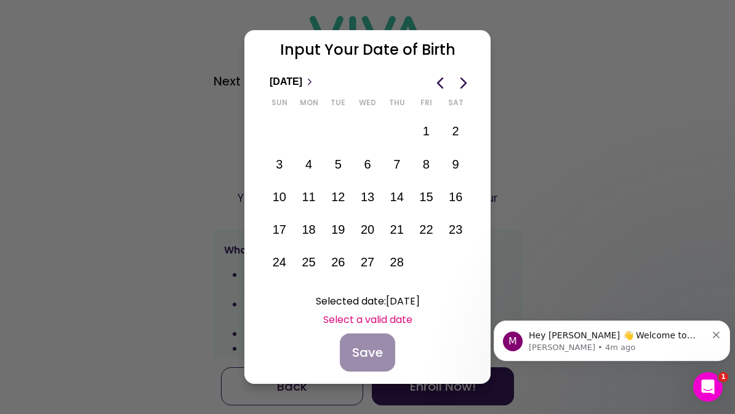
click at [449, 77] on span "Previous month" at bounding box center [440, 82] width 17 height 17
click at [448, 79] on span "Previous month" at bounding box center [440, 82] width 17 height 17
click at [441, 80] on span "Previous month" at bounding box center [440, 82] width 17 height 17
click at [444, 78] on span "Previous month" at bounding box center [440, 82] width 17 height 17
click at [443, 76] on span "Previous month" at bounding box center [440, 82] width 17 height 17
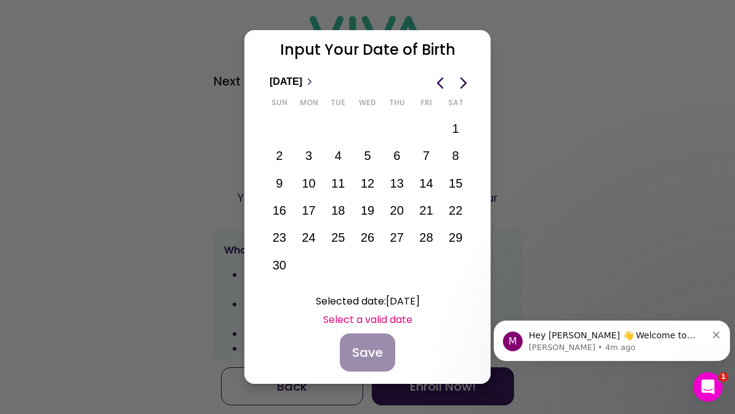
click at [448, 75] on span "Previous month" at bounding box center [440, 82] width 17 height 17
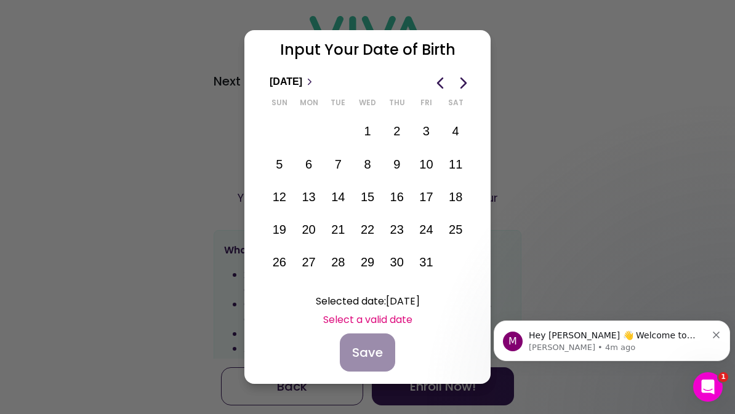
click at [447, 74] on span "Previous month" at bounding box center [440, 82] width 17 height 17
click at [448, 72] on ion-buttons at bounding box center [451, 80] width 47 height 25
click at [439, 79] on span "Previous month" at bounding box center [440, 82] width 17 height 17
click at [441, 78] on span "Previous month" at bounding box center [440, 82] width 17 height 17
click at [438, 82] on span "Previous month" at bounding box center [440, 82] width 17 height 17
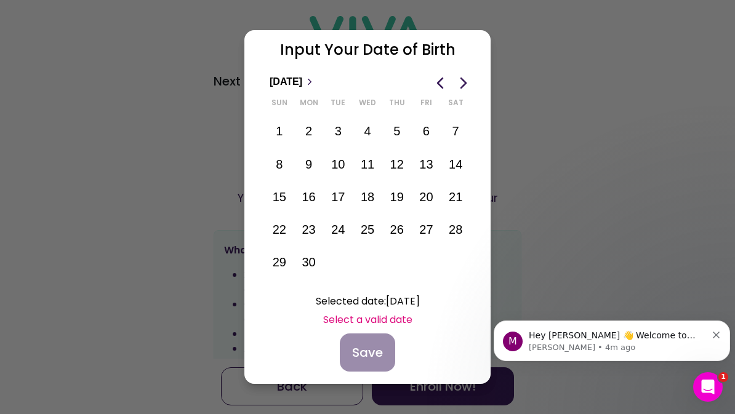
click at [444, 79] on span "Previous month" at bounding box center [440, 82] width 17 height 17
click at [448, 78] on span "Previous month" at bounding box center [440, 82] width 17 height 17
click at [447, 79] on span "Previous month" at bounding box center [440, 82] width 17 height 17
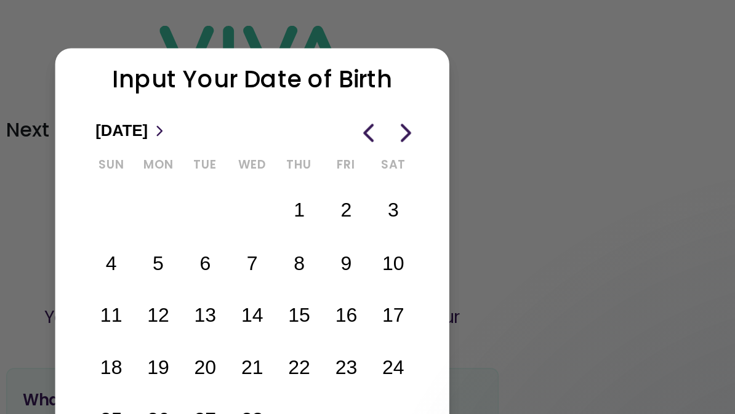
click at [432, 80] on span "Previous month" at bounding box center [440, 82] width 17 height 17
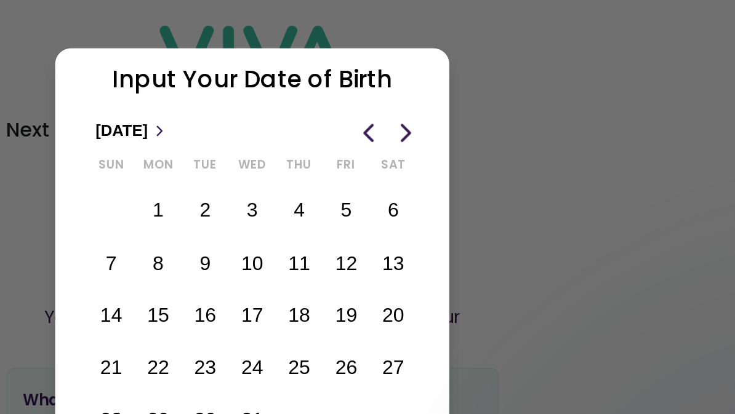
click at [432, 78] on span "Previous month" at bounding box center [440, 82] width 17 height 17
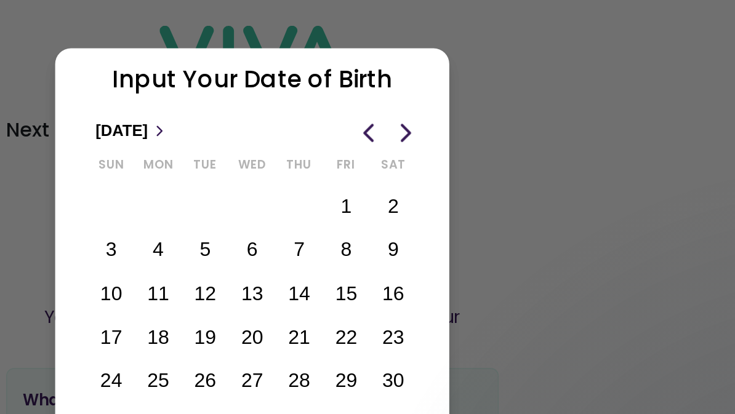
click at [432, 78] on span "Previous month" at bounding box center [440, 82] width 17 height 17
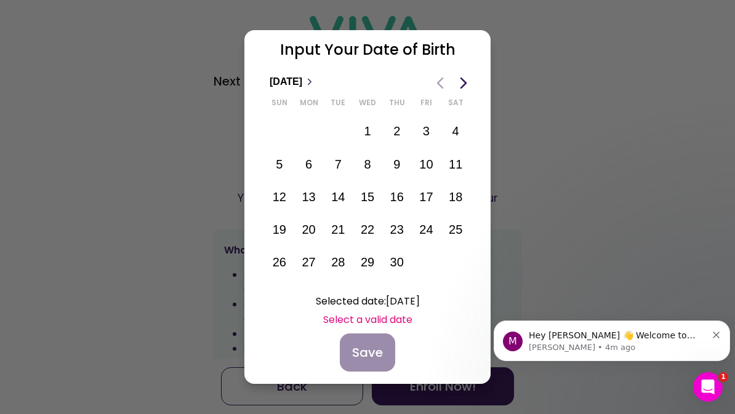
click at [444, 82] on span "Previous month" at bounding box center [440, 82] width 17 height 17
click at [444, 79] on span "Previous month" at bounding box center [440, 82] width 17 height 17
click at [315, 78] on icon at bounding box center [310, 82] width 10 height 10
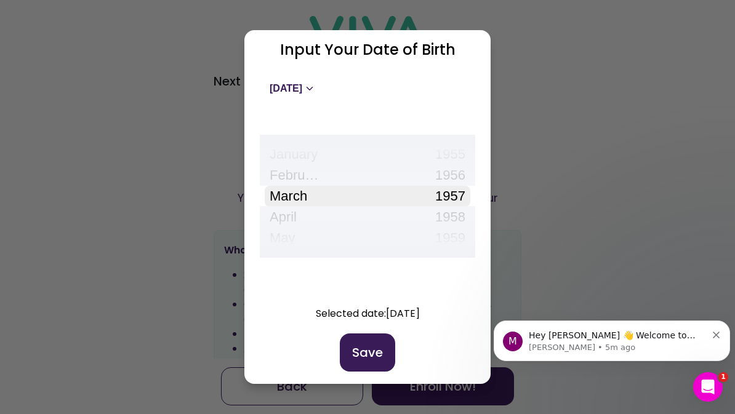
click at [0, 0] on slot "Save" at bounding box center [0, 0] width 0 height 0
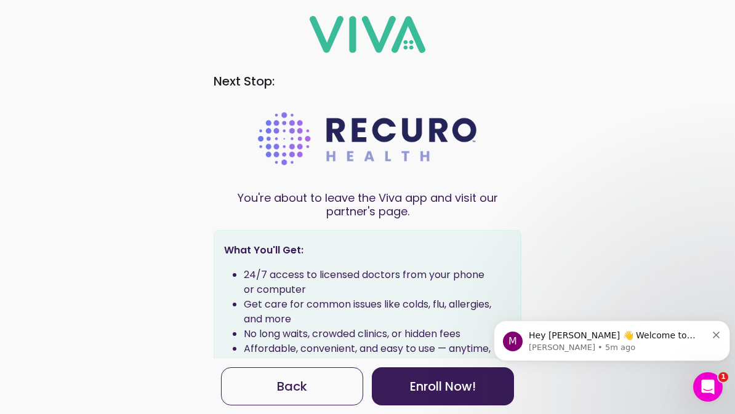
click at [0, 0] on slot "Enroll Now !" at bounding box center [0, 0] width 0 height 0
